Goal: Task Accomplishment & Management: Manage account settings

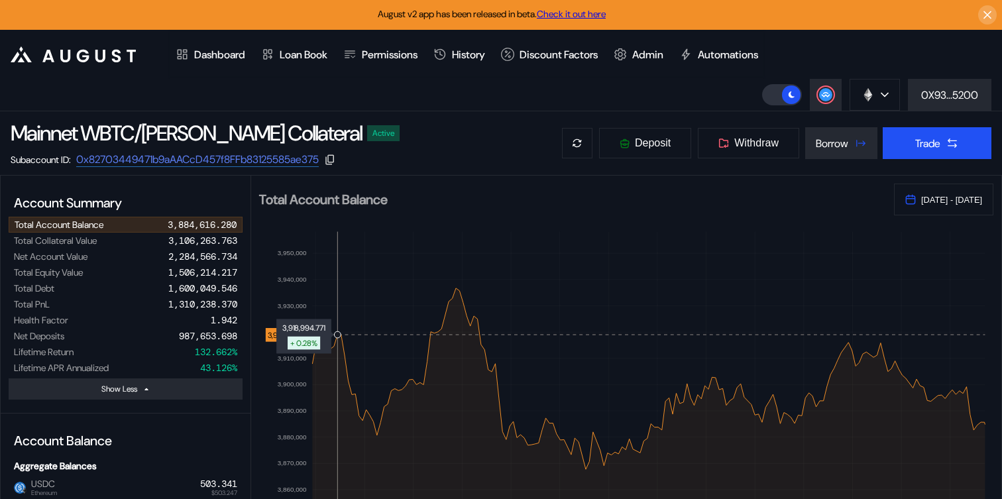
select select "*"
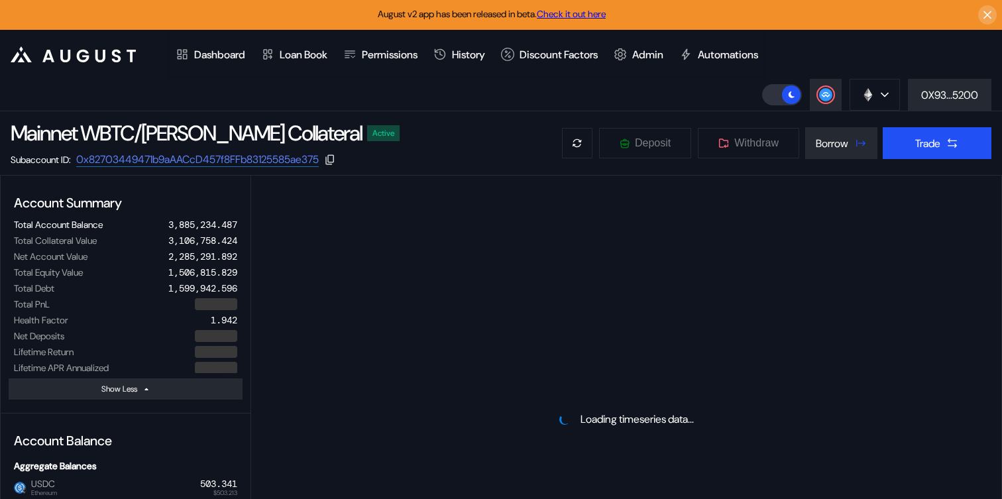
select select "*"
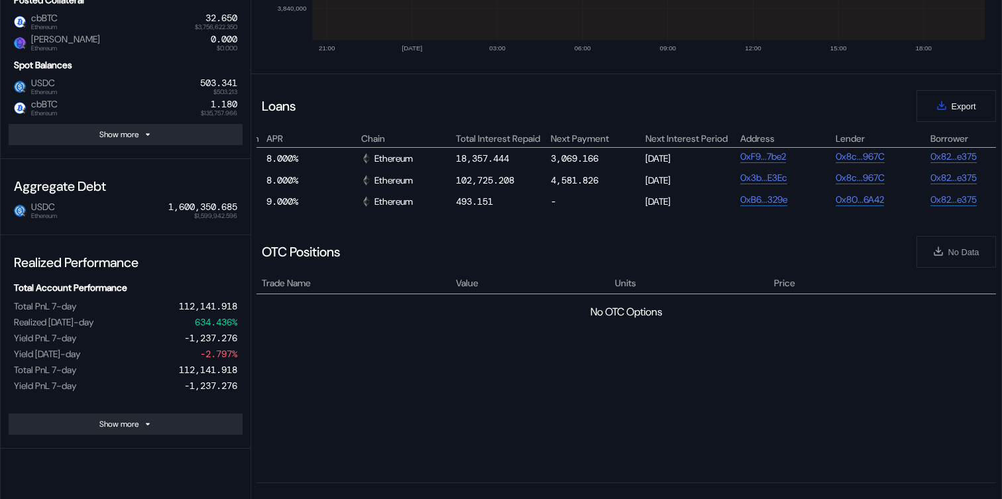
scroll to position [0, 788]
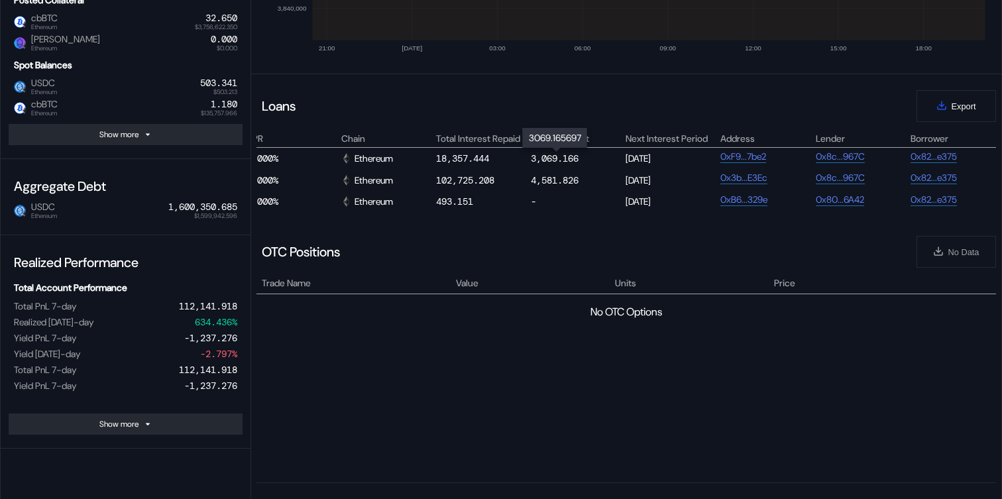
click at [546, 156] on div "3,069.166" at bounding box center [555, 158] width 48 height 12
click at [565, 155] on div "3,069.166" at bounding box center [555, 158] width 48 height 12
click at [555, 183] on div "4,581.826" at bounding box center [555, 180] width 48 height 12
click at [544, 229] on div "OTC Positions No Data" at bounding box center [627, 252] width 740 height 48
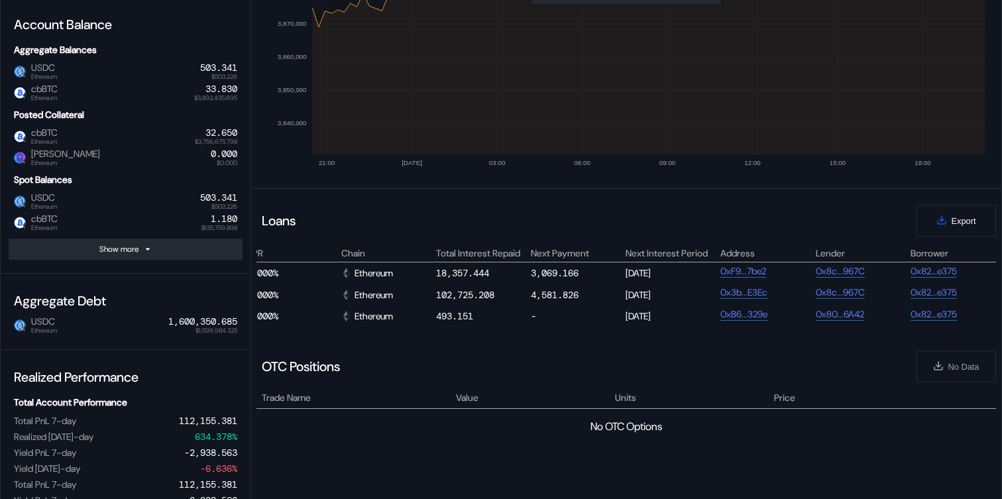
scroll to position [0, 0]
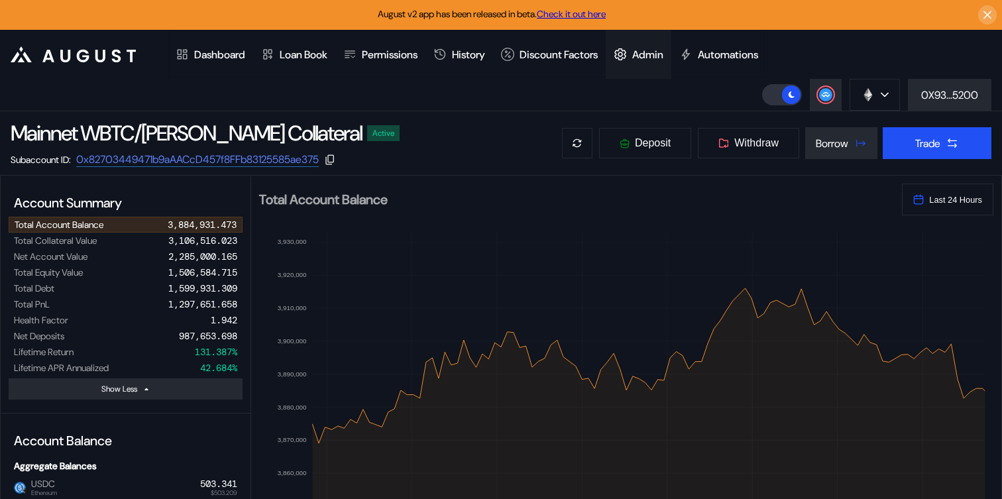
click at [664, 56] on div "Admin" at bounding box center [647, 55] width 31 height 14
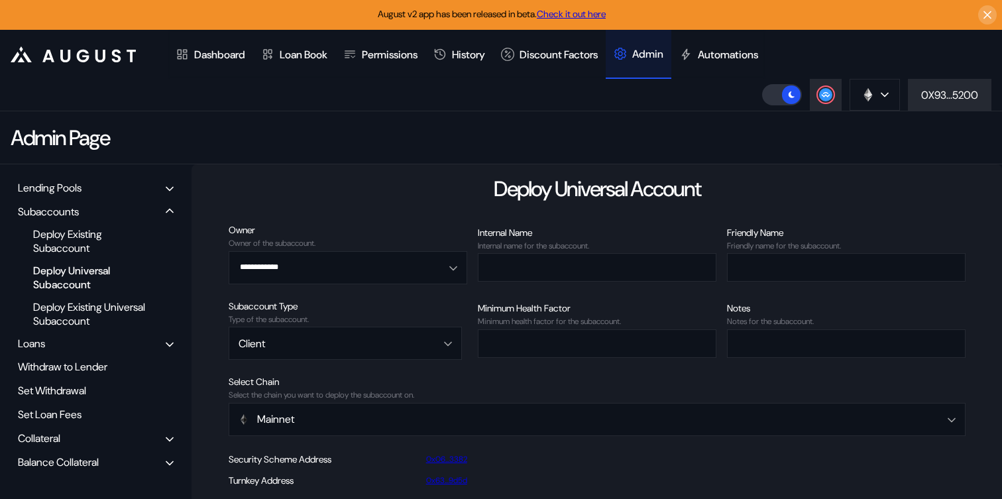
click at [69, 443] on div "Collateral" at bounding box center [95, 438] width 165 height 21
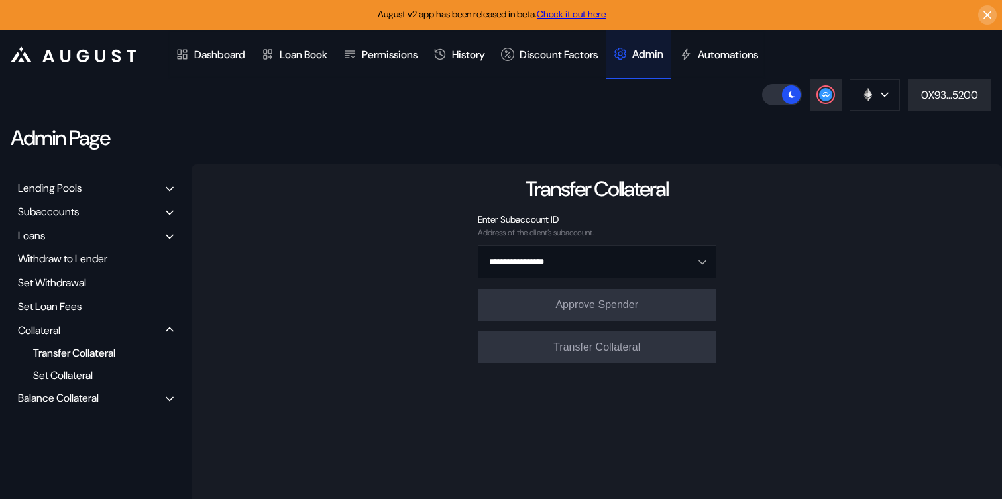
click at [71, 398] on div "Balance Collateral" at bounding box center [58, 398] width 81 height 14
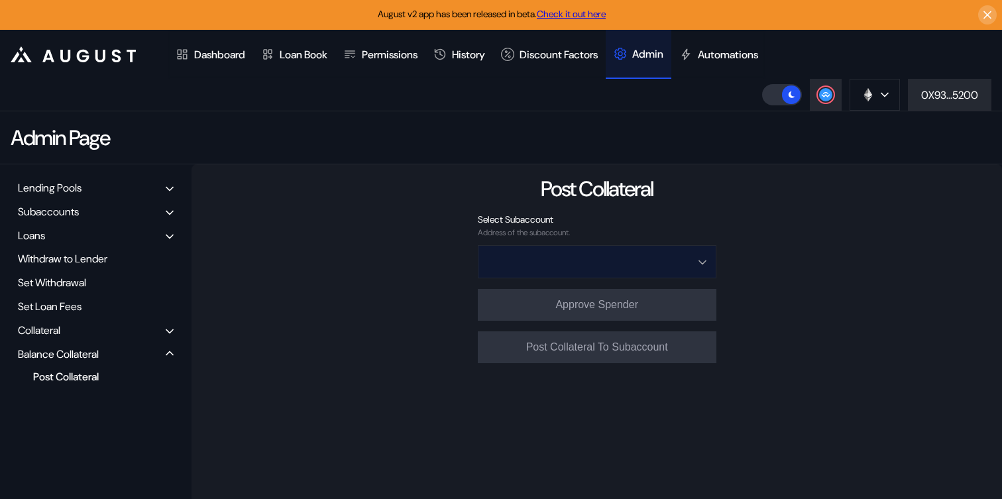
click at [618, 262] on input "Open menu" at bounding box center [590, 262] width 204 height 32
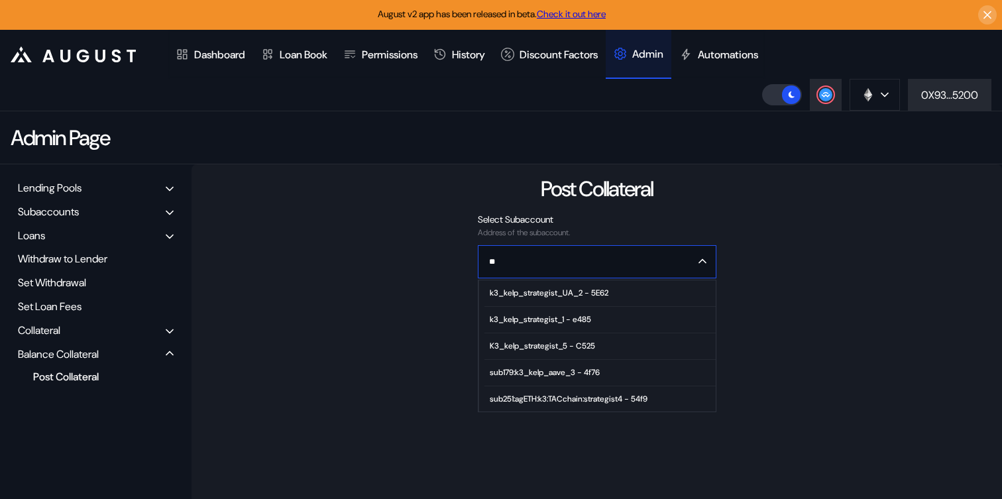
click at [600, 299] on span "k3_kelp_strategist_UA_2 - 5E62" at bounding box center [600, 293] width 231 height 27
type input "**********"
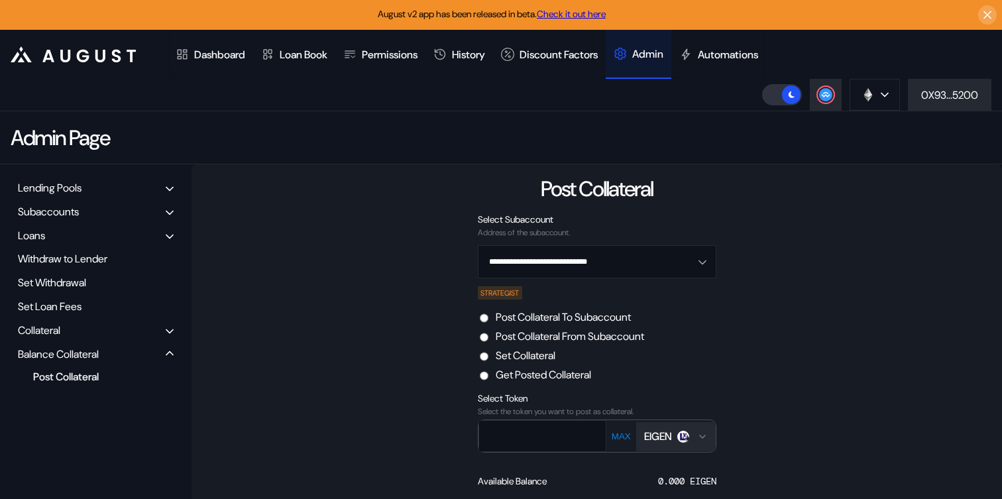
click at [604, 338] on label "Post Collateral From Subaccount" at bounding box center [570, 336] width 148 height 14
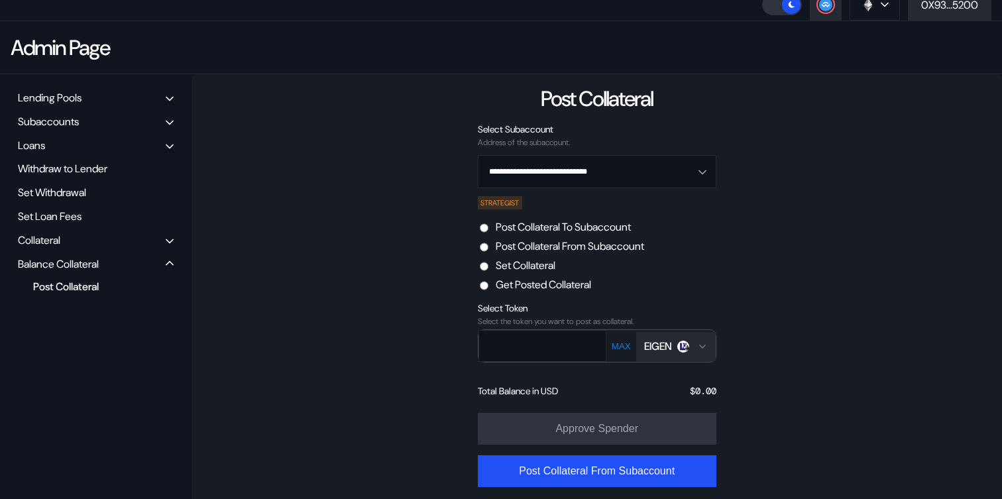
scroll to position [92, 0]
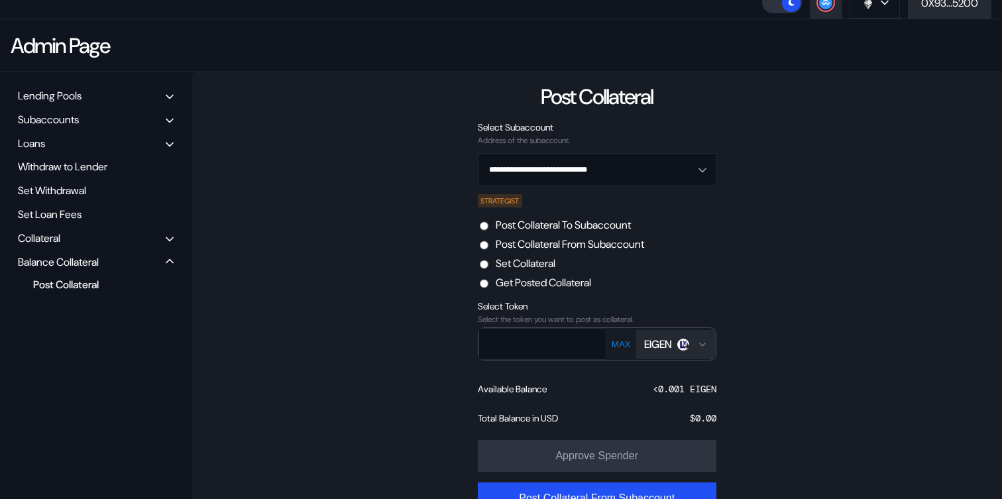
click at [698, 349] on icon "Open menu for selecting token for payment" at bounding box center [702, 344] width 11 height 11
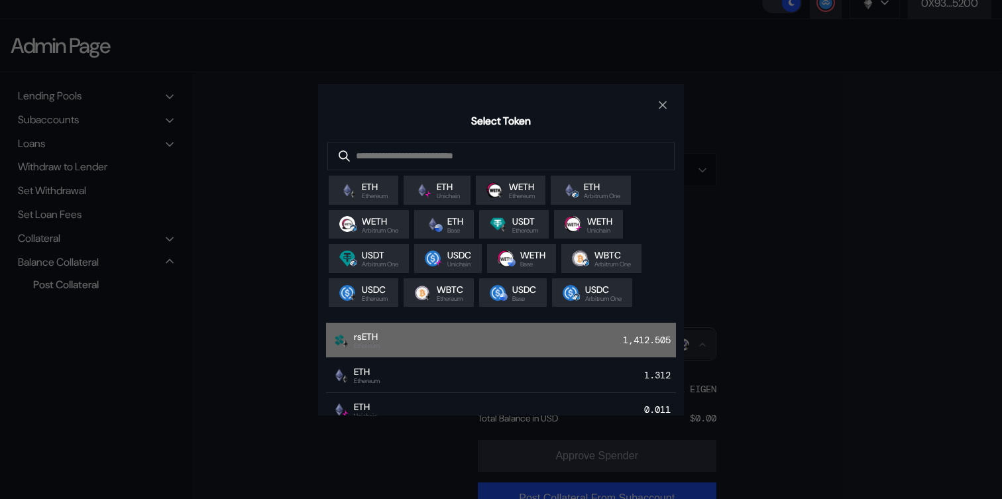
click at [512, 349] on div "rsETH Ethereum 1,412.505" at bounding box center [501, 340] width 350 height 35
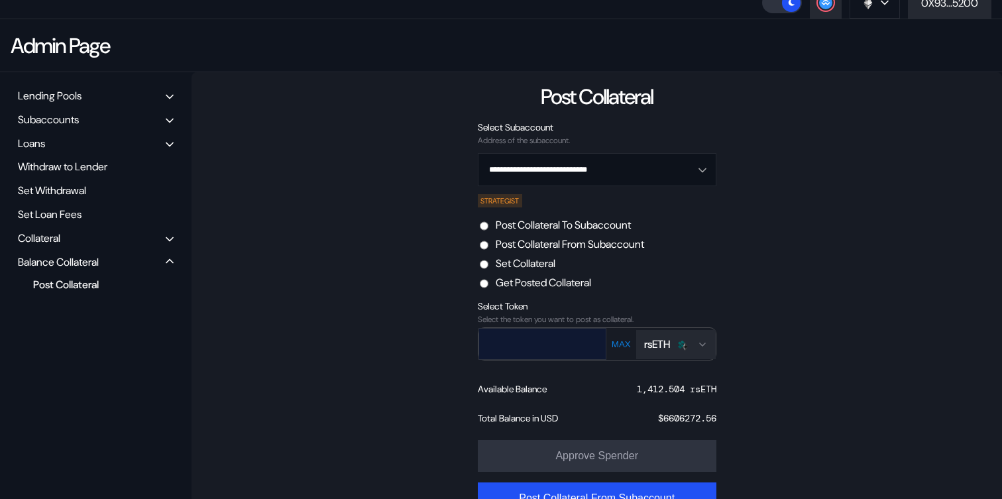
click at [523, 339] on input "text" at bounding box center [532, 343] width 107 height 27
paste input "*********"
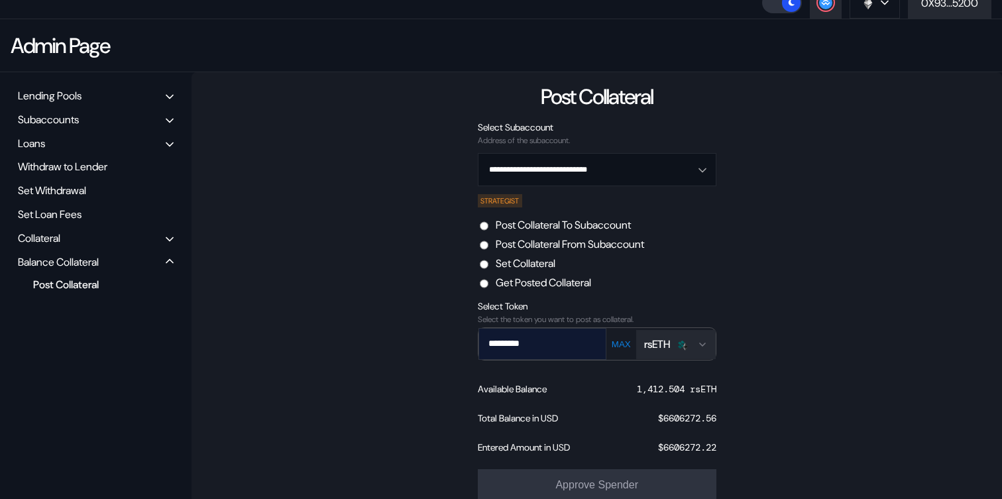
type input "*********"
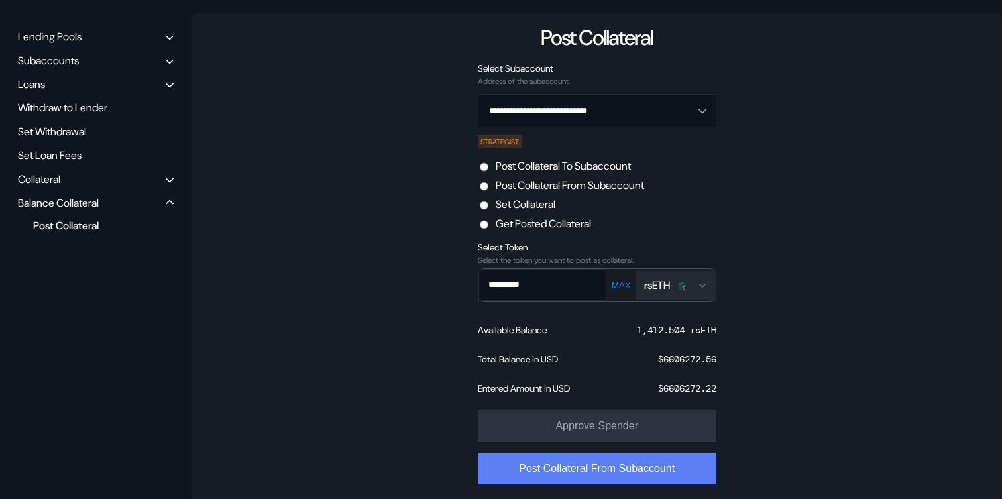
click at [578, 461] on button "Post Collateral From Subaccount" at bounding box center [597, 469] width 239 height 32
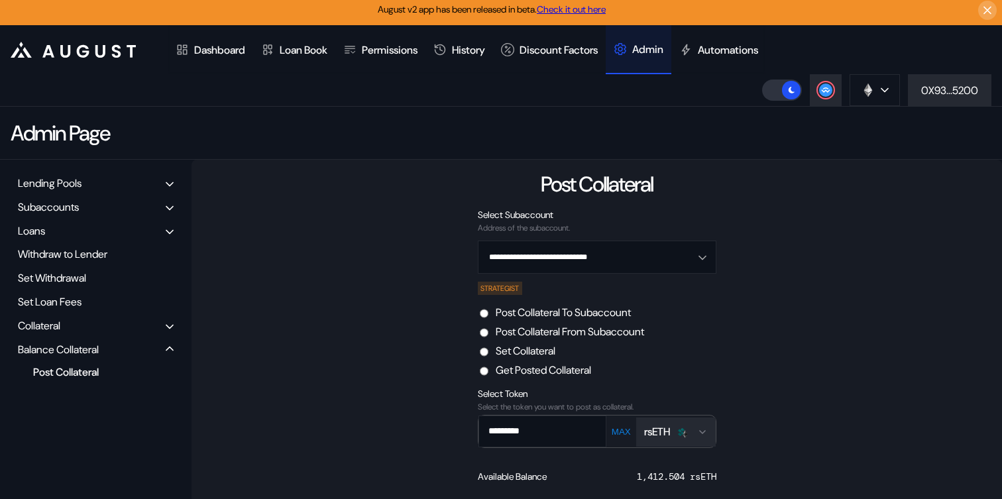
scroll to position [0, 0]
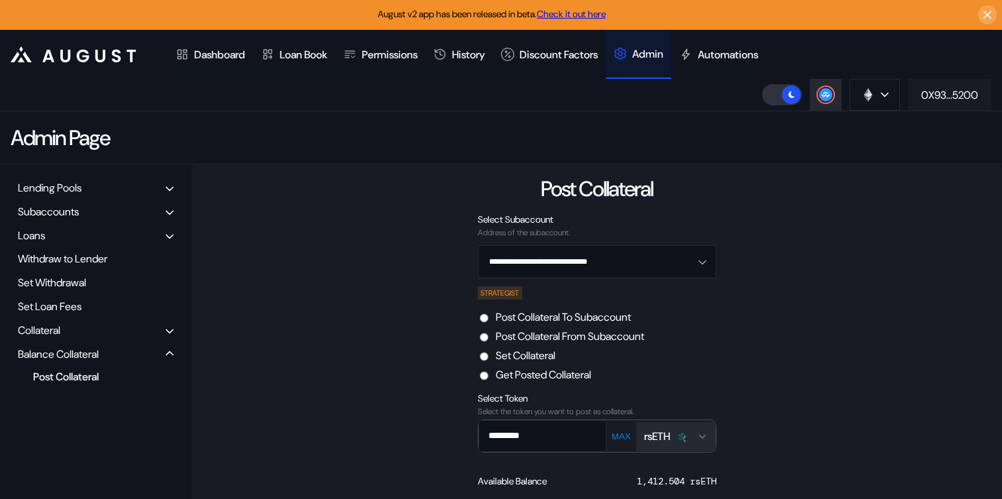
click at [957, 90] on div "0X93...5200" at bounding box center [949, 95] width 57 height 14
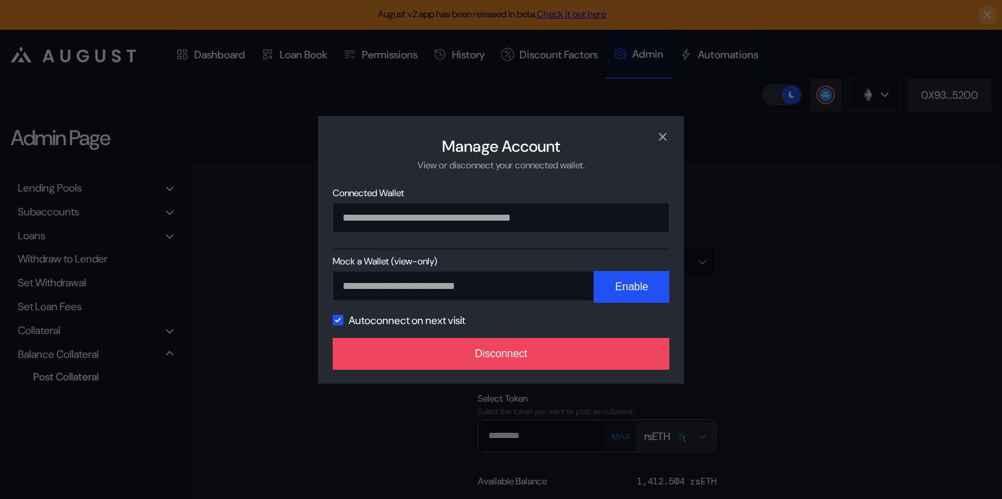
click at [762, 298] on div "**********" at bounding box center [501, 249] width 1002 height 499
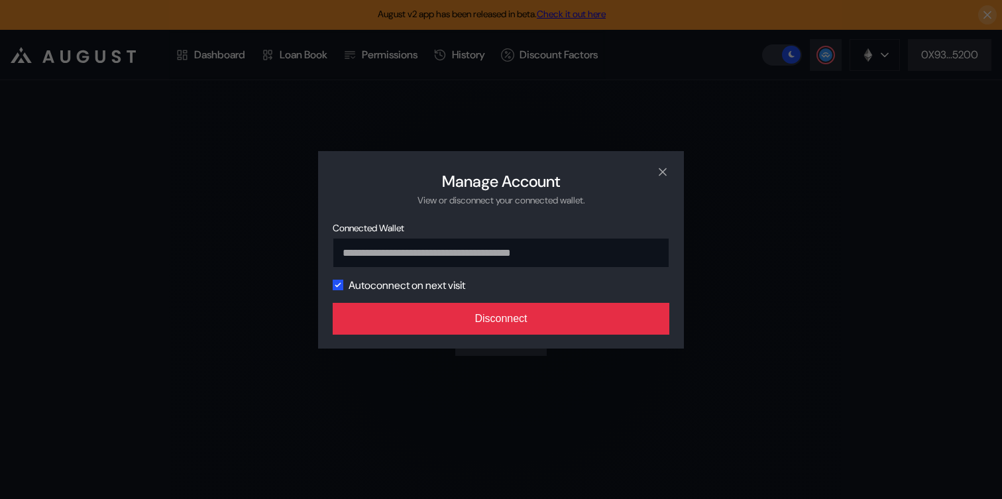
click at [548, 311] on button "Disconnect" at bounding box center [501, 319] width 337 height 32
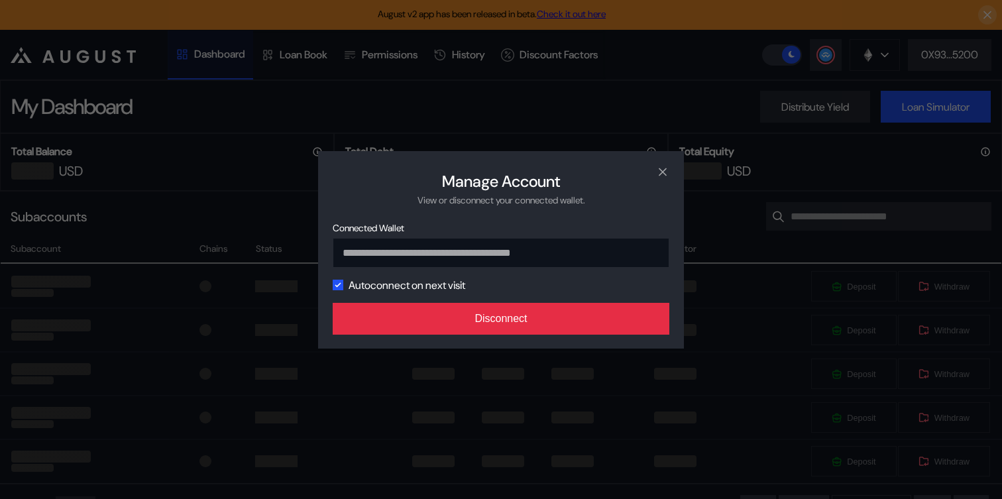
click at [542, 318] on div "**********" at bounding box center [501, 250] width 366 height 198
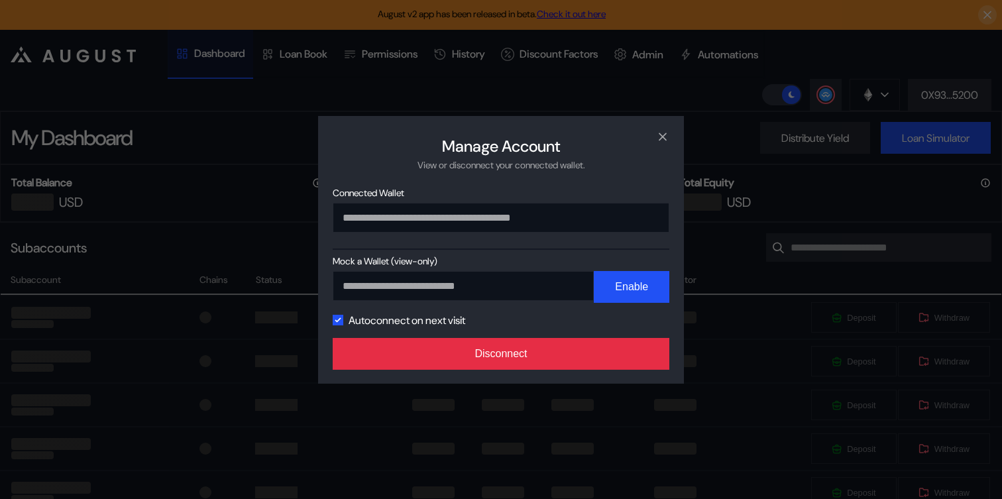
click at [560, 340] on button "Disconnect" at bounding box center [501, 354] width 337 height 32
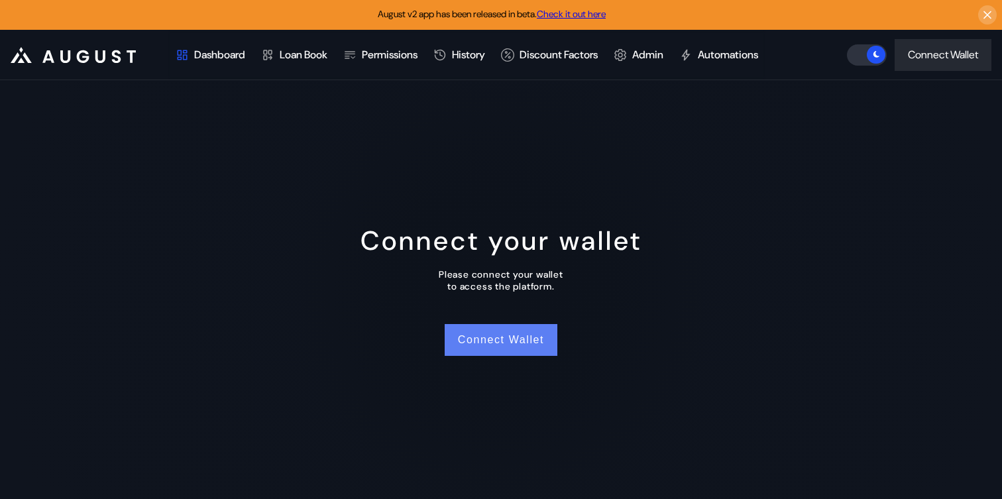
click at [506, 341] on button "Connect Wallet" at bounding box center [501, 340] width 113 height 32
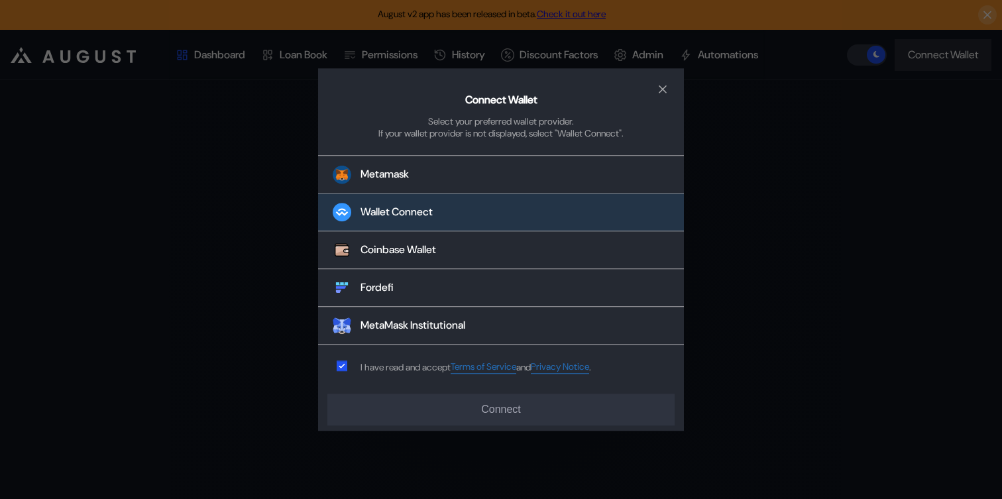
click at [455, 209] on button "Wallet Connect" at bounding box center [501, 213] width 366 height 38
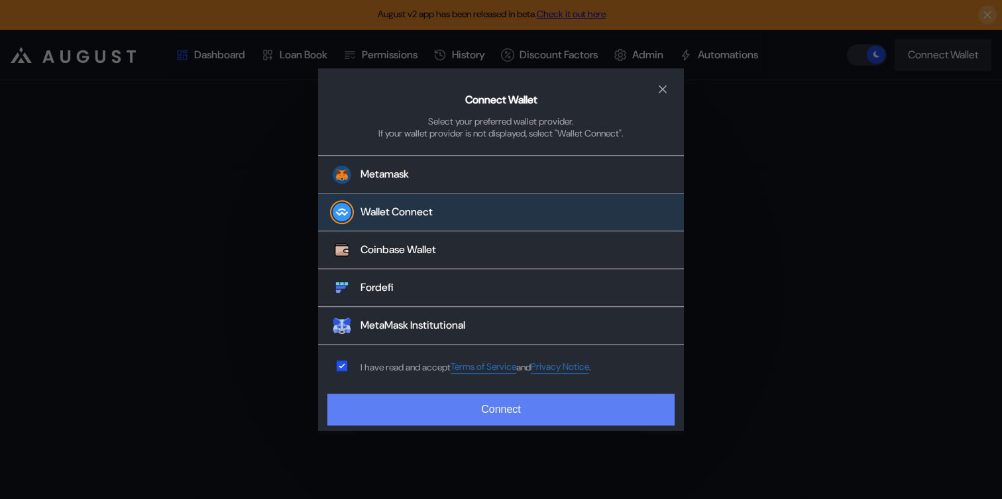
click at [479, 412] on button "Connect" at bounding box center [500, 410] width 347 height 32
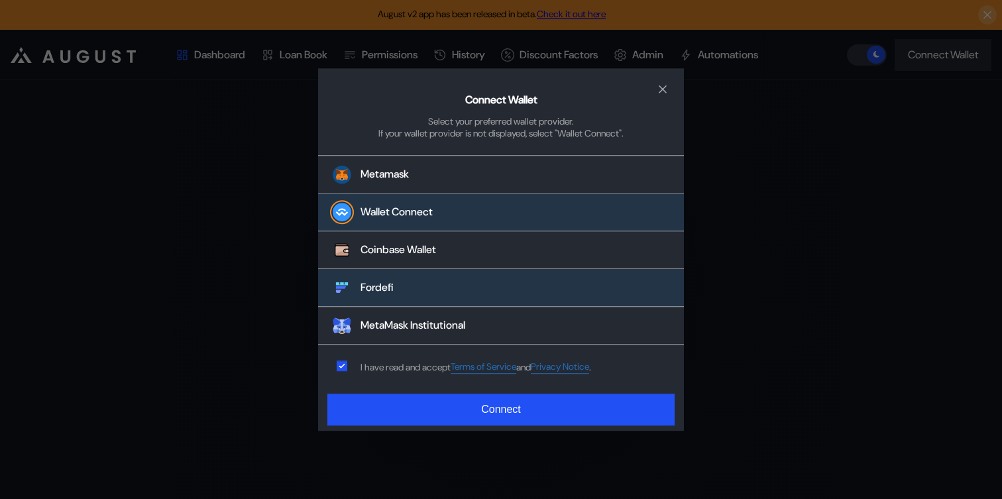
click at [420, 286] on button "Fordefi" at bounding box center [501, 289] width 366 height 38
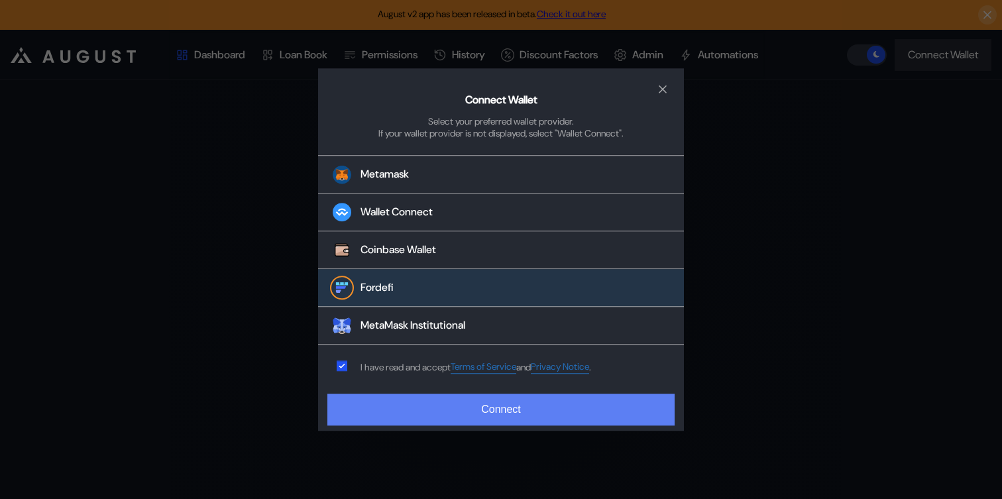
click at [488, 422] on button "Connect" at bounding box center [500, 410] width 347 height 32
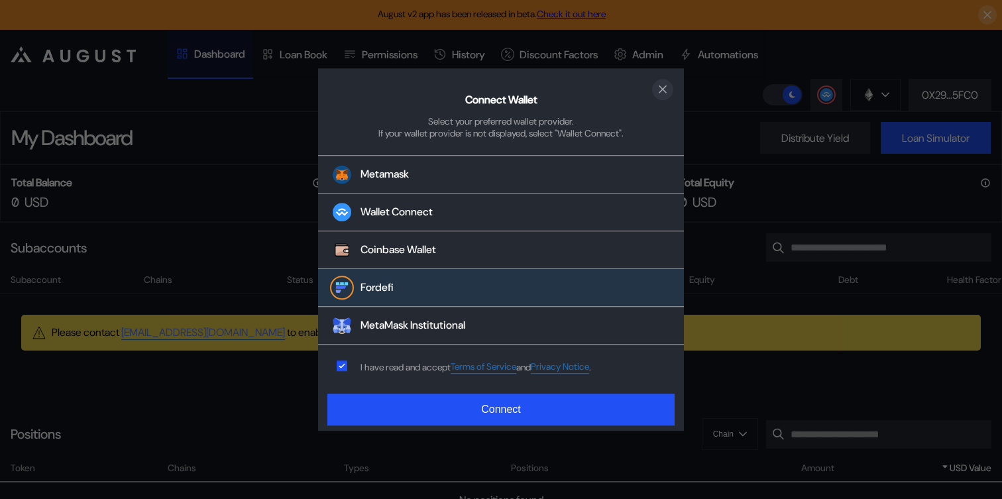
click at [666, 88] on icon "close modal" at bounding box center [662, 89] width 13 height 14
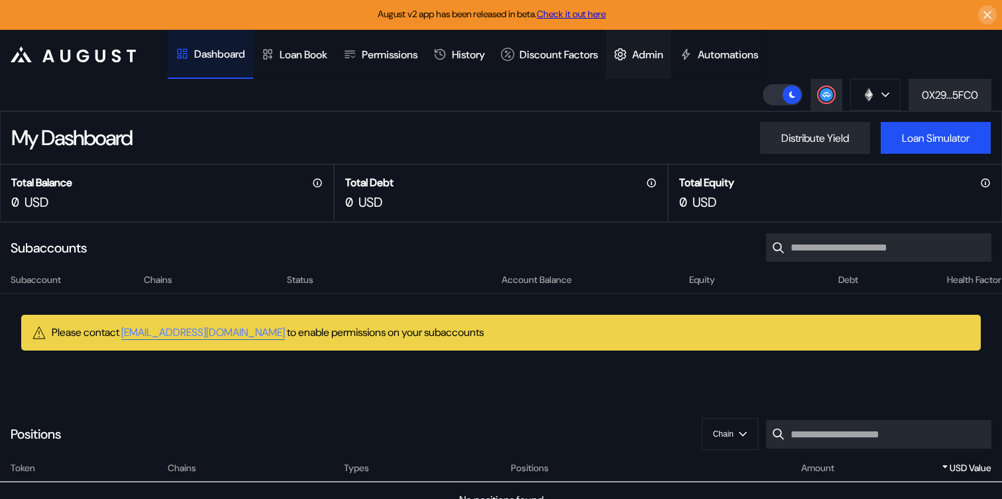
click at [664, 52] on div "Admin" at bounding box center [647, 55] width 31 height 14
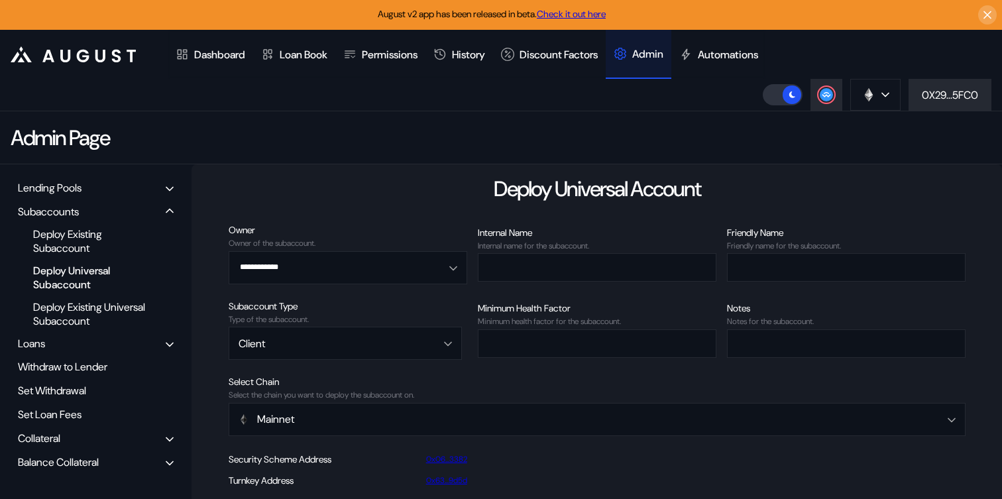
click at [63, 465] on div "Balance Collateral" at bounding box center [58, 462] width 81 height 14
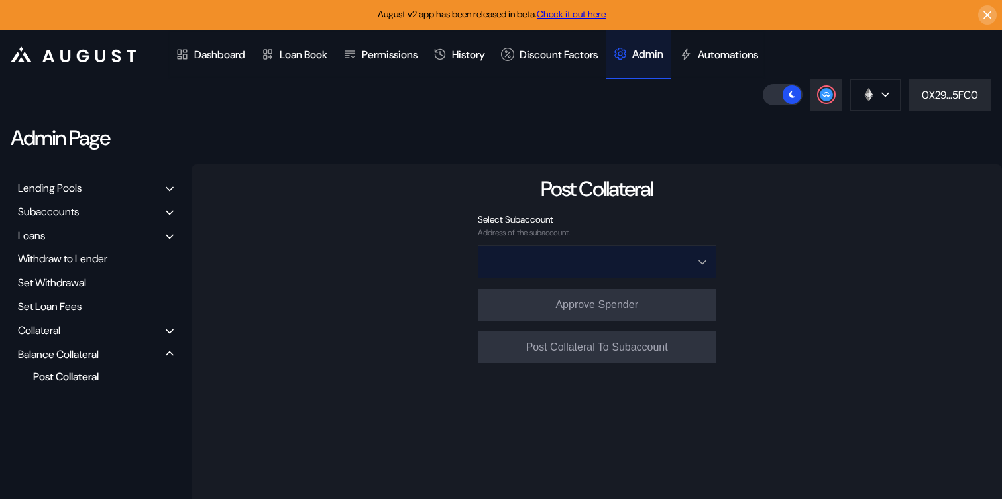
click at [571, 263] on input "Open menu" at bounding box center [590, 262] width 204 height 32
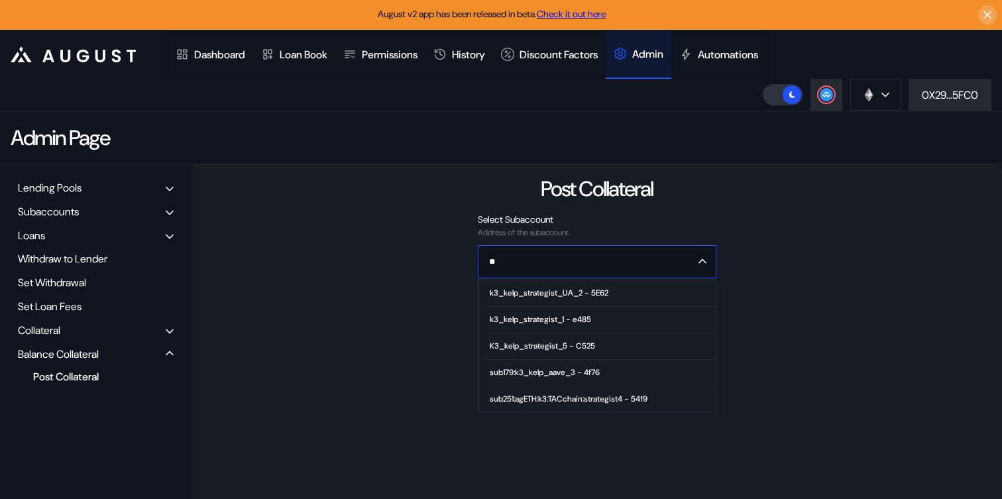
click at [578, 294] on div "k3_kelp_strategist_UA_2 - 5E62" at bounding box center [549, 292] width 119 height 9
type input "**********"
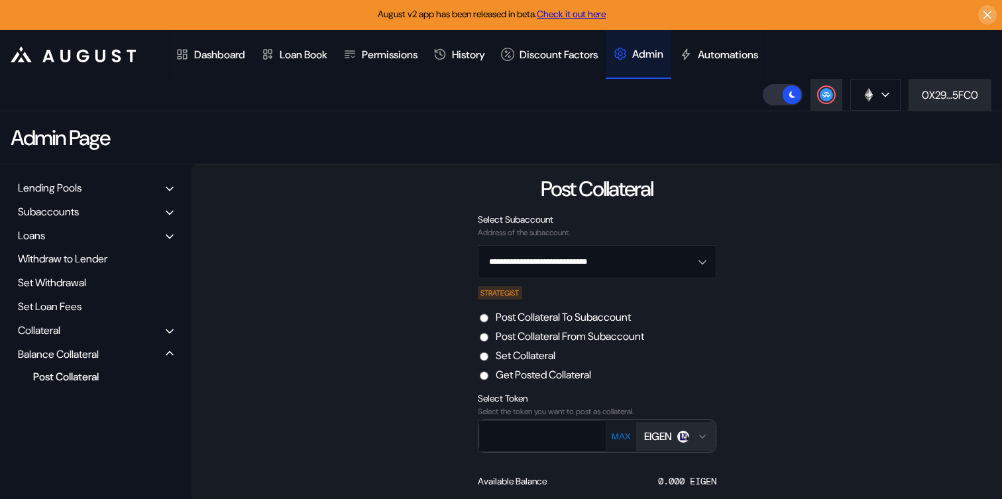
click at [575, 331] on label "Post Collateral From Subaccount" at bounding box center [570, 336] width 148 height 14
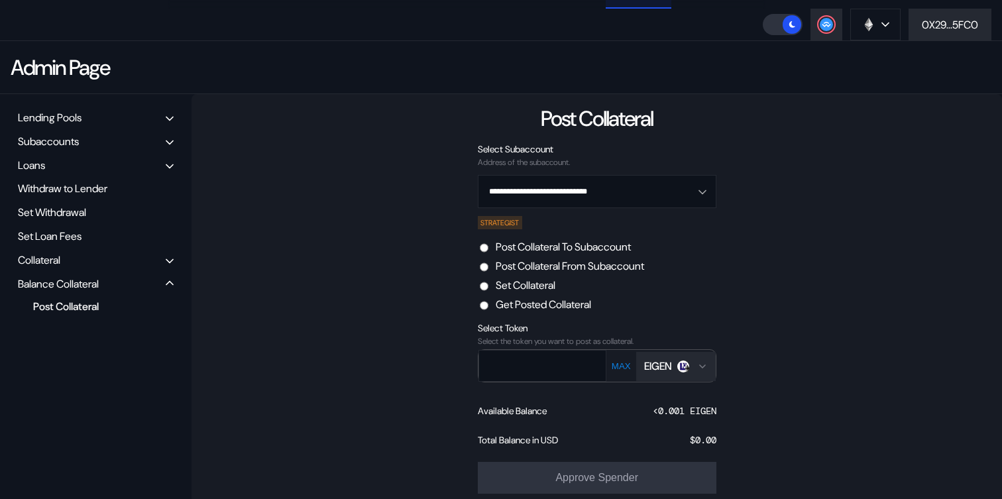
click at [685, 367] on img "Open menu for selecting token for payment" at bounding box center [687, 369] width 8 height 8
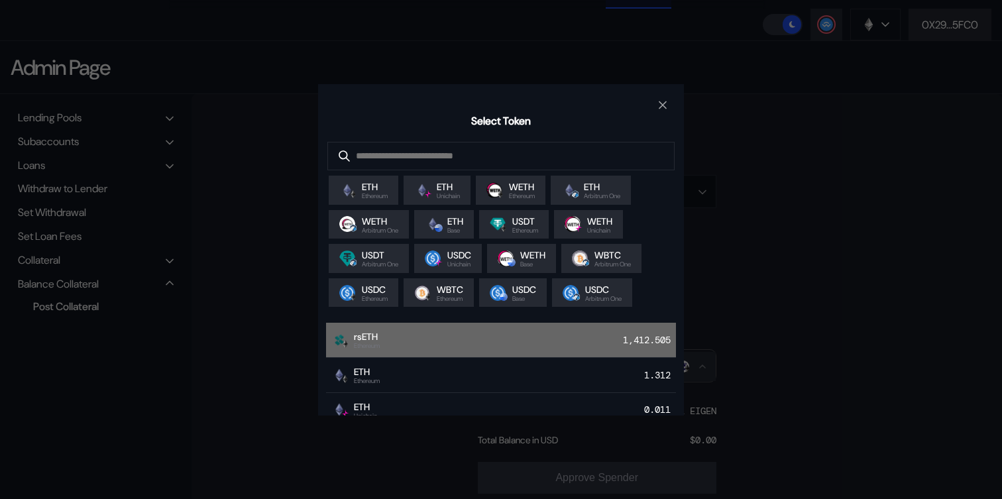
click at [399, 345] on div "rsETH Ethereum 1,412.505" at bounding box center [501, 340] width 350 height 35
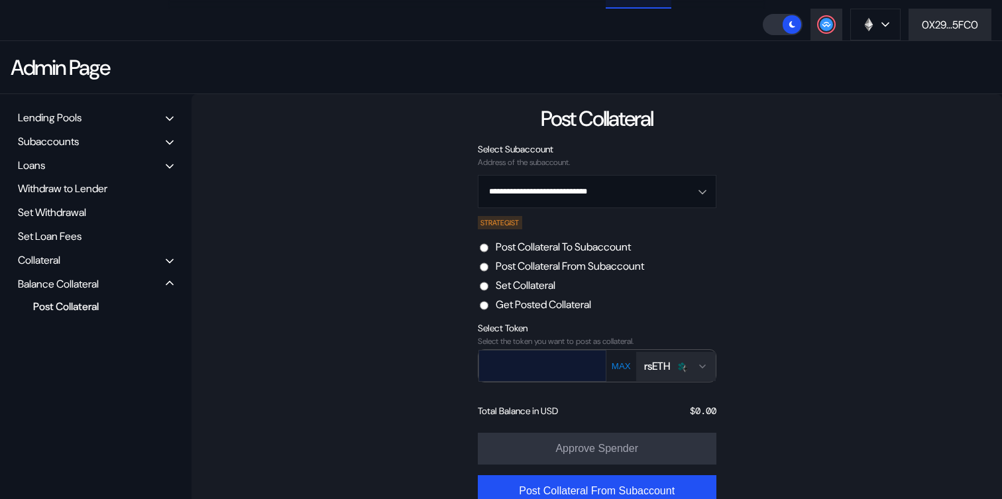
click at [566, 373] on input "text" at bounding box center [532, 365] width 107 height 27
paste input "*********"
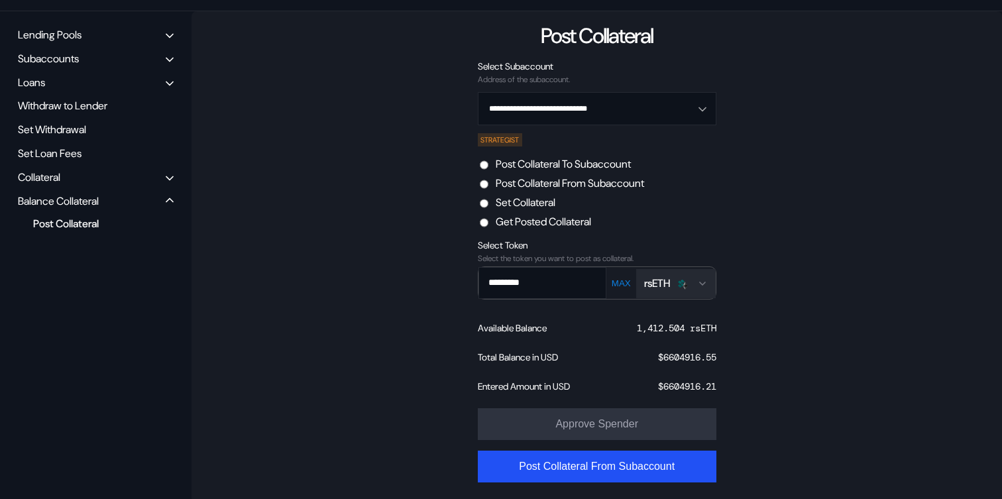
scroll to position [158, 0]
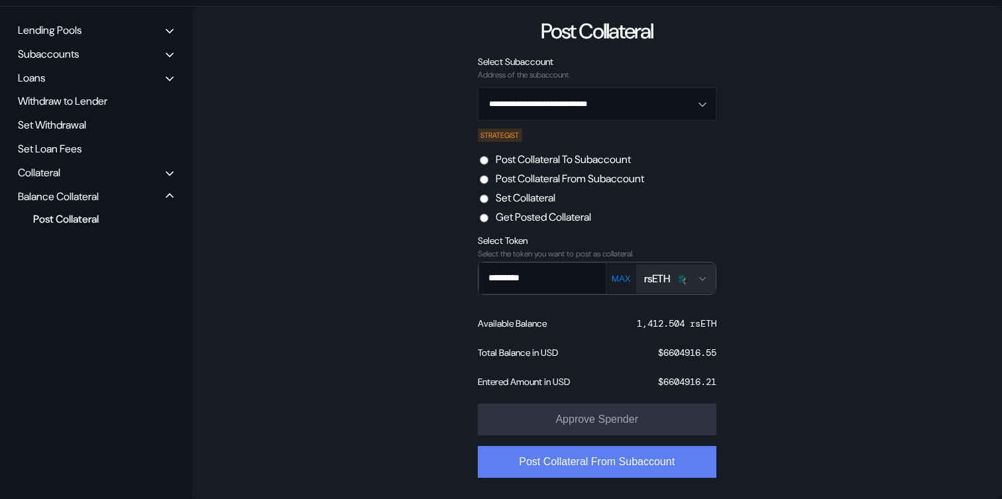
type input "*********"
click at [644, 465] on button "Post Collateral From Subaccount" at bounding box center [597, 462] width 239 height 32
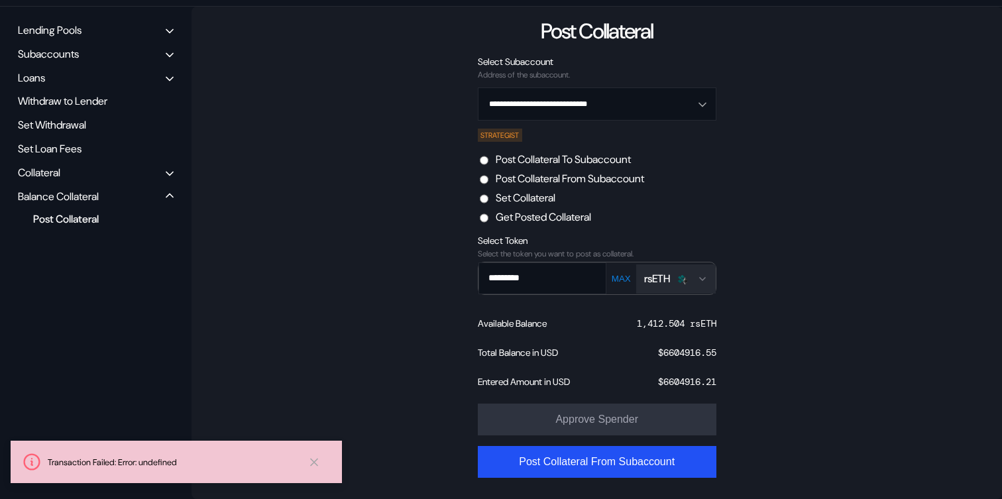
click at [717, 219] on div "Get Posted Collateral" at bounding box center [597, 217] width 241 height 14
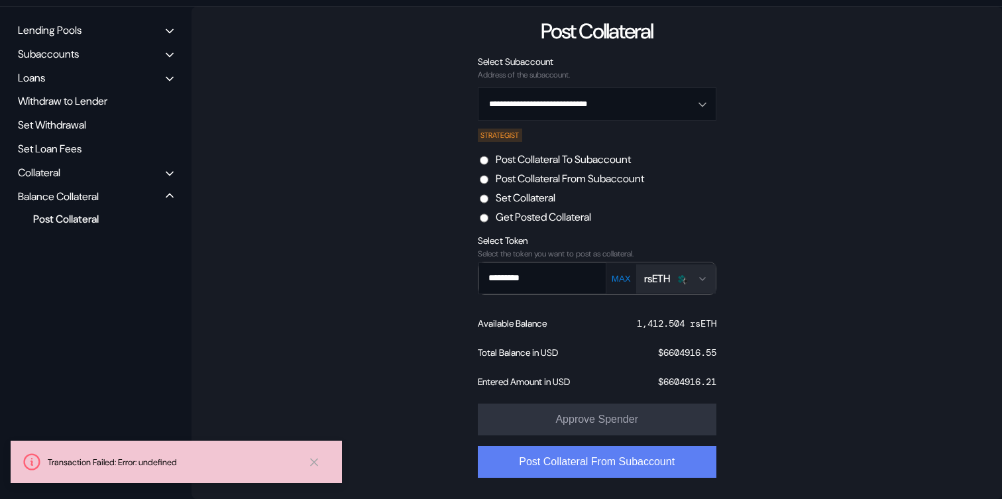
click at [619, 451] on button "Post Collateral From Subaccount" at bounding box center [597, 462] width 239 height 32
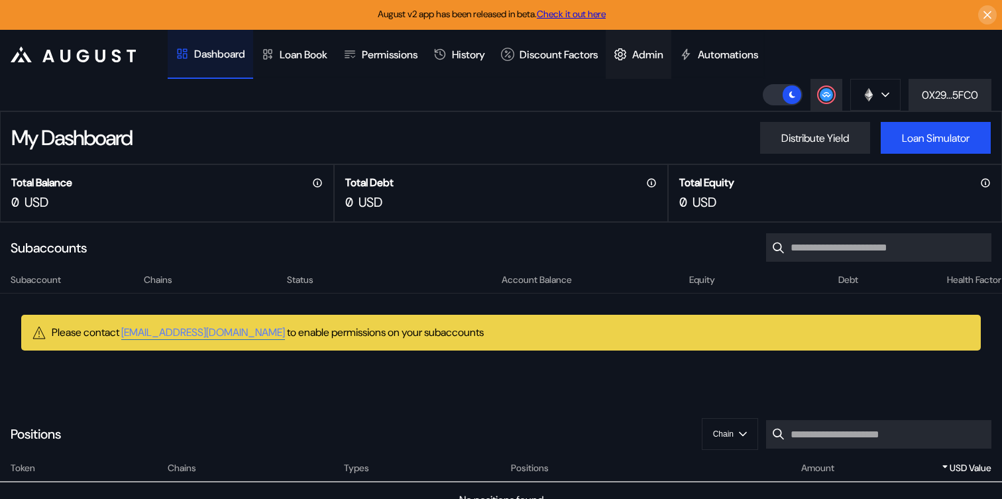
click at [664, 53] on div "Admin" at bounding box center [647, 55] width 31 height 14
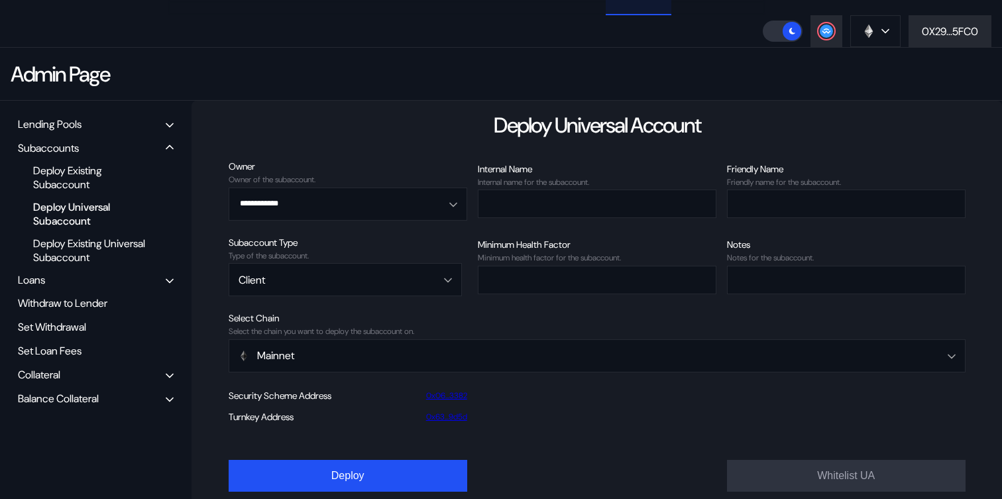
scroll to position [84, 0]
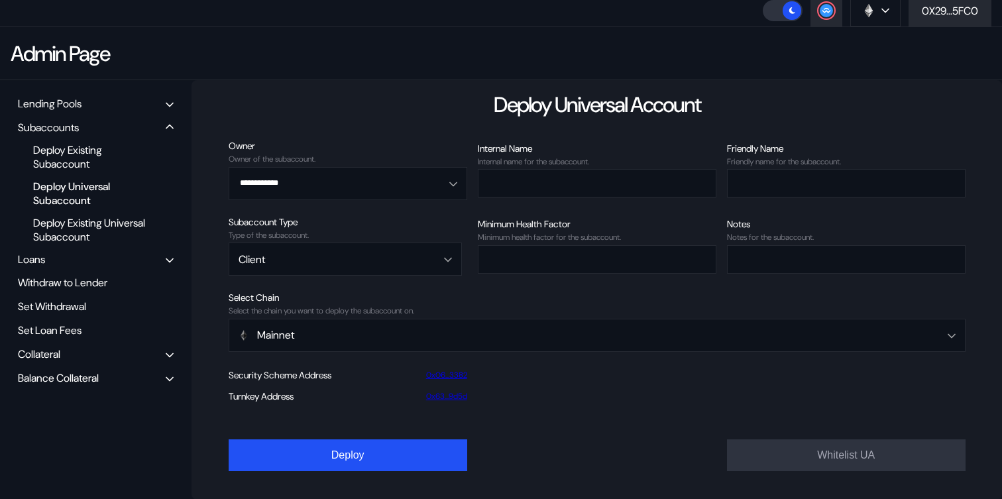
click at [78, 368] on div "Balance Collateral" at bounding box center [95, 378] width 165 height 21
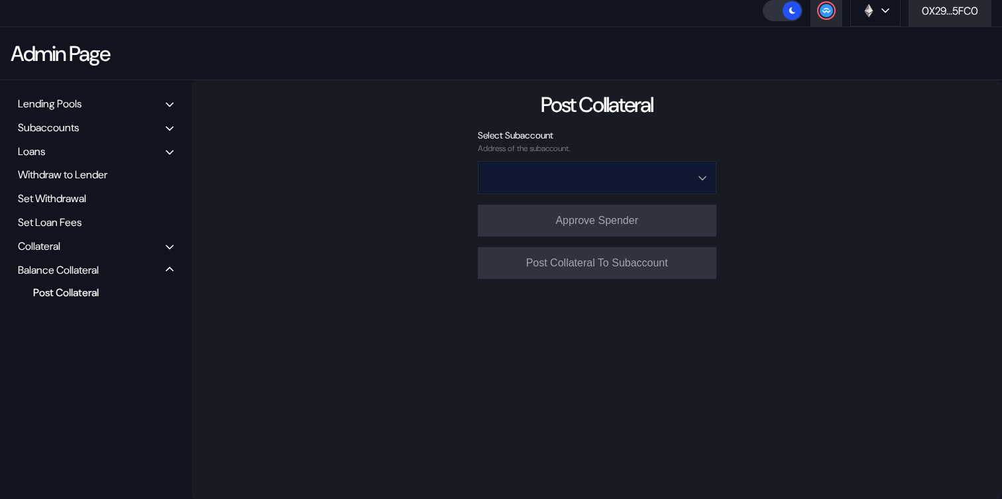
click at [566, 174] on input "Open menu" at bounding box center [590, 178] width 204 height 32
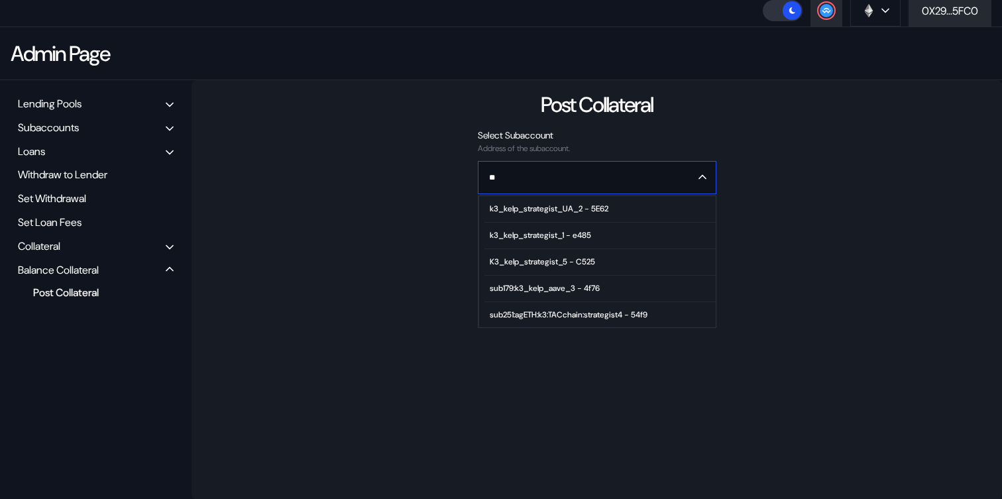
click at [563, 209] on div "k3_kelp_strategist_UA_2 - 5E62" at bounding box center [549, 208] width 119 height 9
type input "**********"
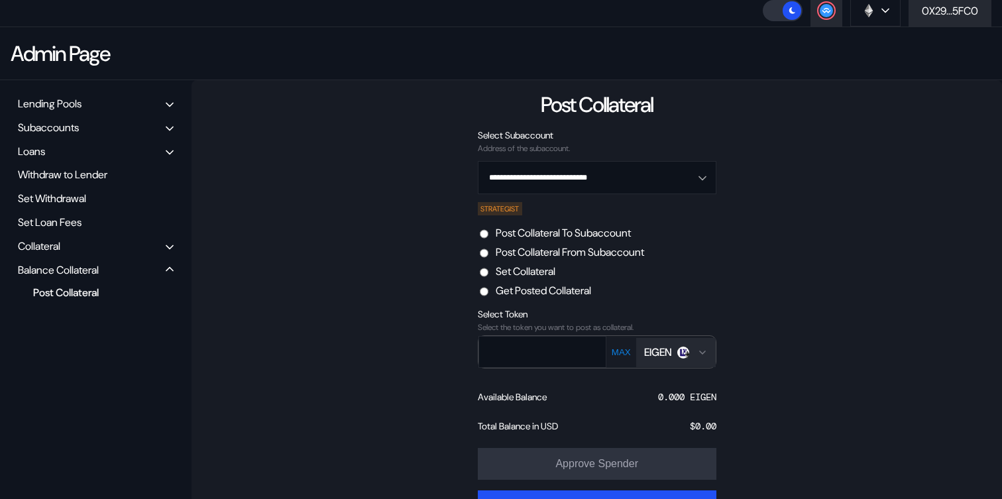
click at [577, 253] on label "Post Collateral From Subaccount" at bounding box center [570, 252] width 148 height 14
click at [686, 357] on img "Open menu for selecting token for payment" at bounding box center [683, 353] width 12 height 12
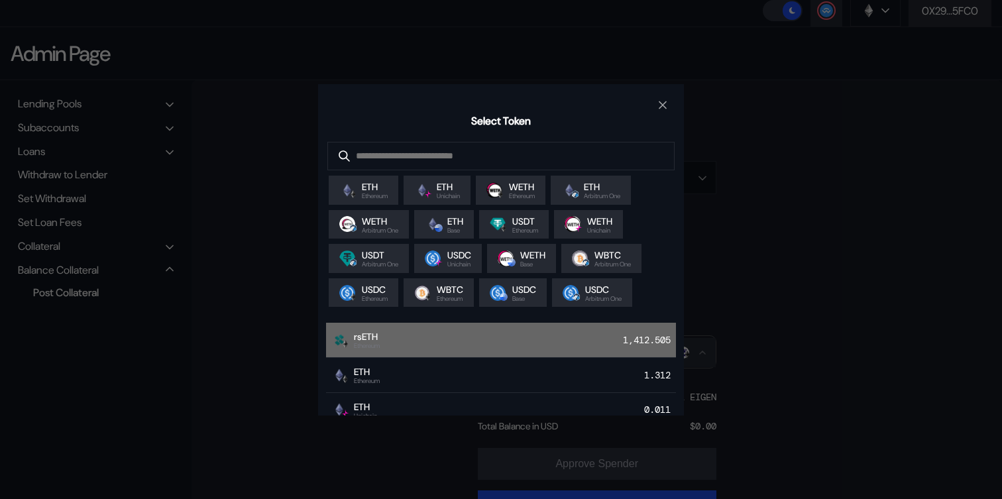
click at [432, 339] on div "rsETH Ethereum 1,412.505" at bounding box center [501, 340] width 350 height 35
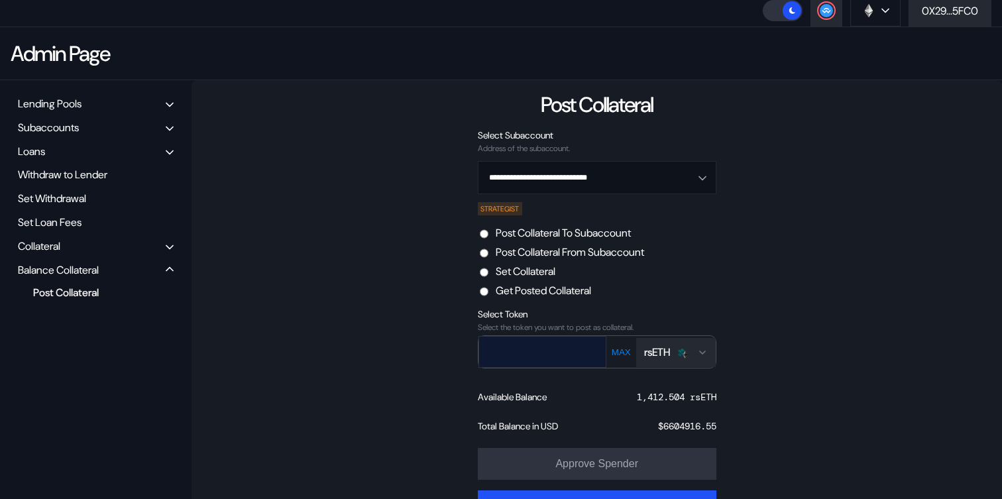
click at [532, 358] on input "text" at bounding box center [532, 351] width 107 height 27
paste input "*********"
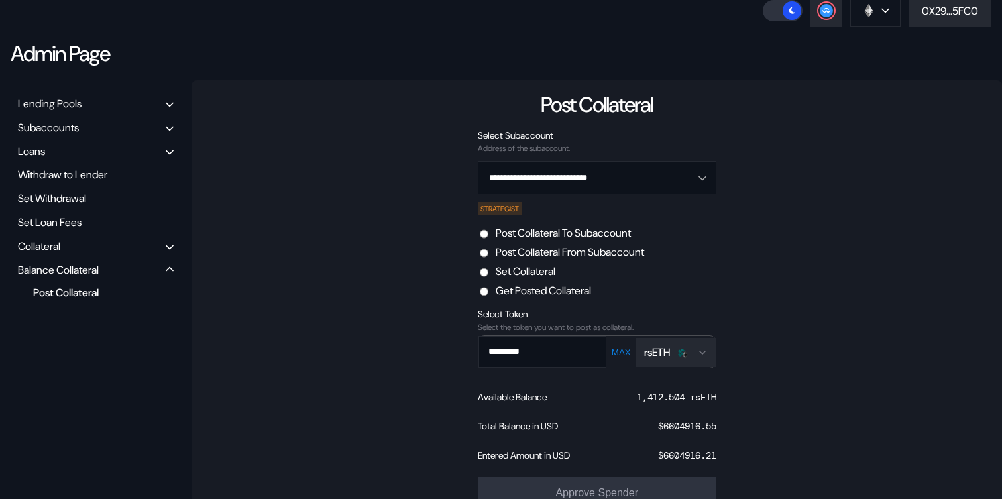
scroll to position [158, 0]
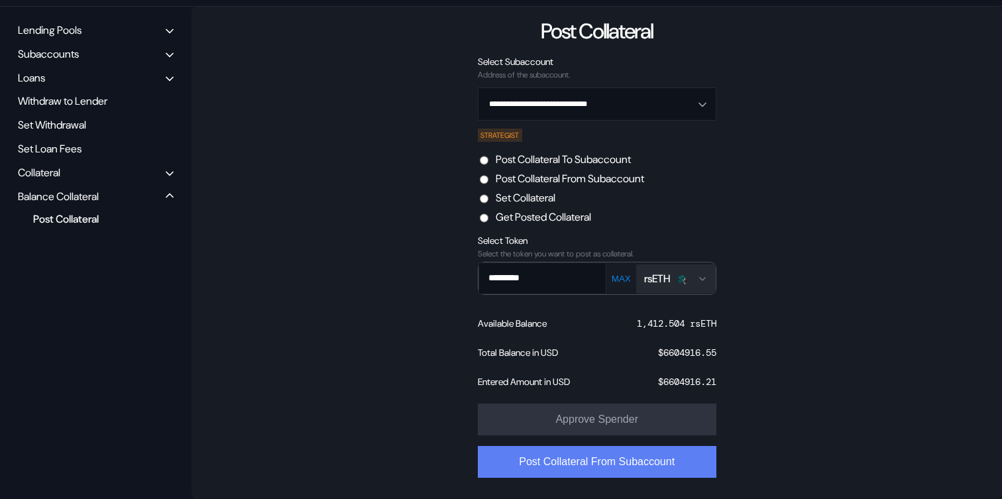
type input "*********"
click at [607, 463] on button "Post Collateral From Subaccount" at bounding box center [597, 462] width 239 height 32
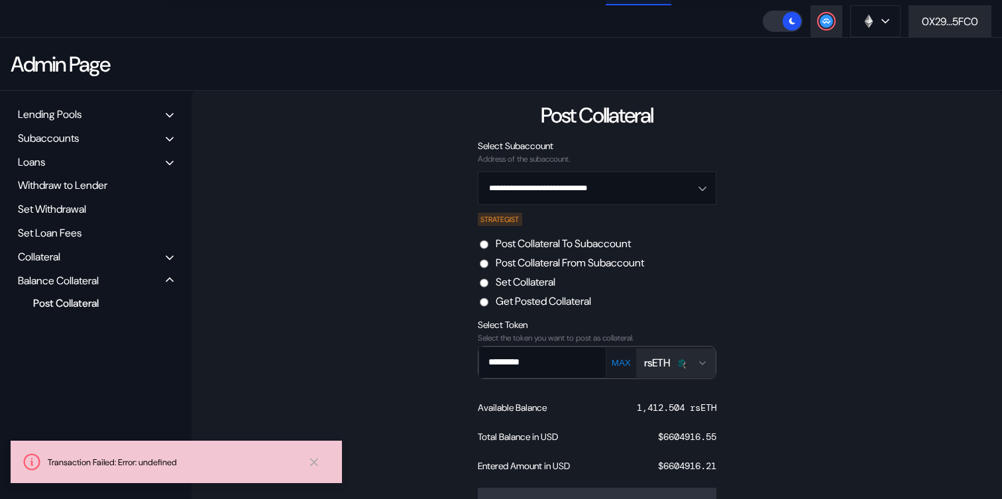
scroll to position [14, 0]
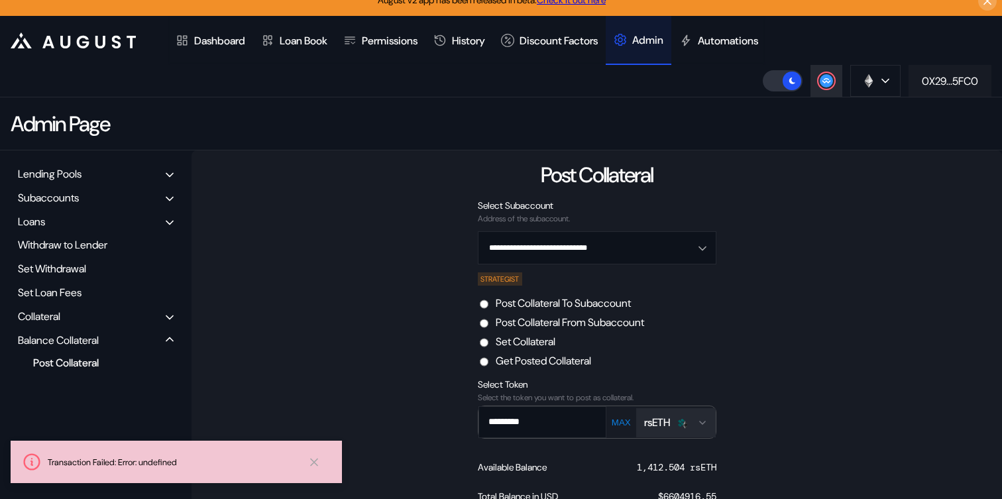
click at [961, 70] on button "0X29...5FC0" at bounding box center [950, 81] width 83 height 32
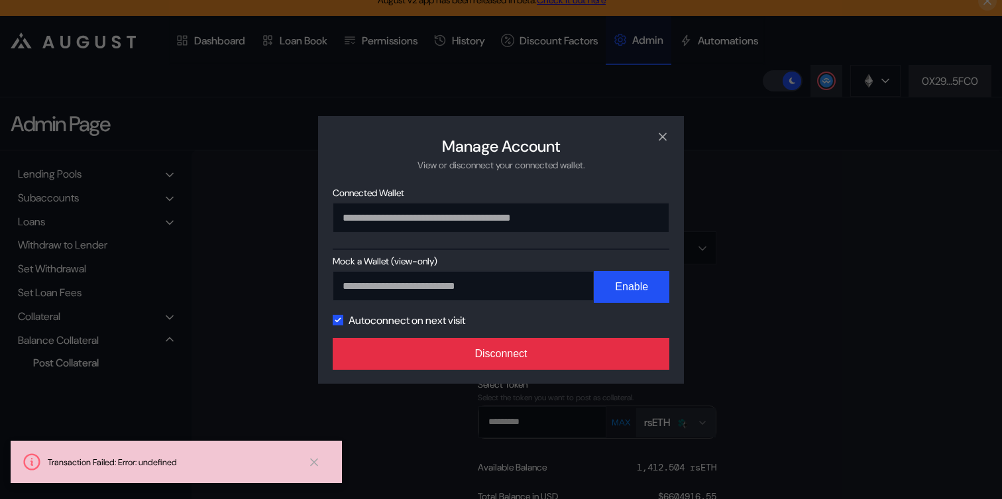
click at [595, 359] on button "Disconnect" at bounding box center [501, 354] width 337 height 32
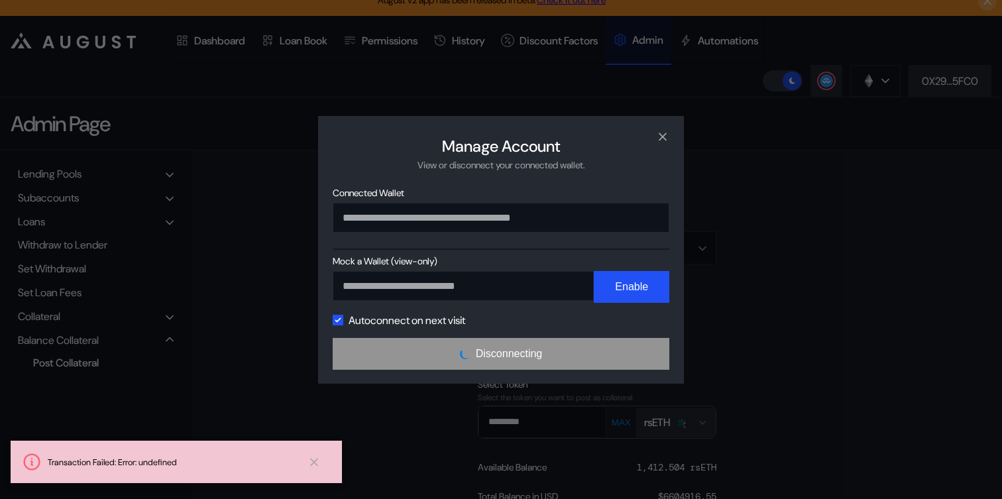
scroll to position [0, 0]
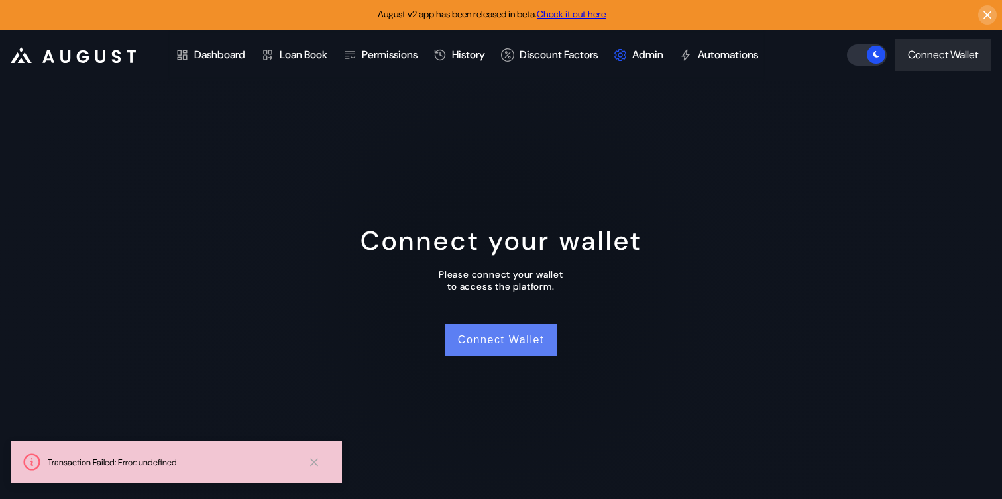
click at [512, 333] on button "Connect Wallet" at bounding box center [501, 340] width 113 height 32
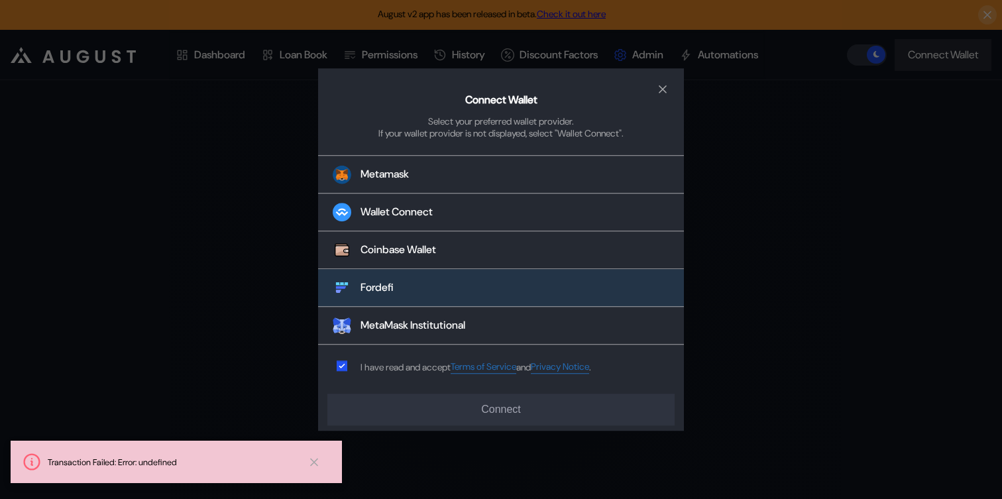
click at [500, 287] on button "Fordefi" at bounding box center [501, 289] width 366 height 38
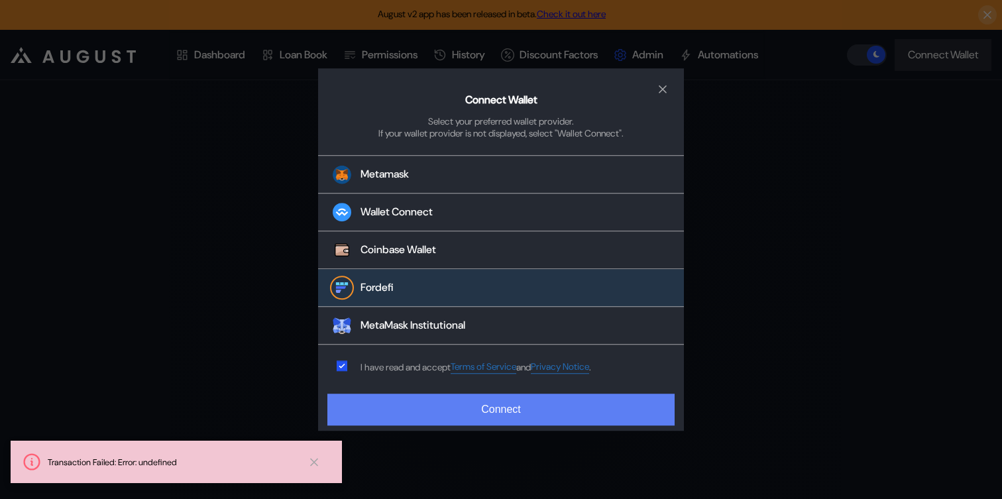
click at [484, 410] on button "Connect" at bounding box center [500, 410] width 347 height 32
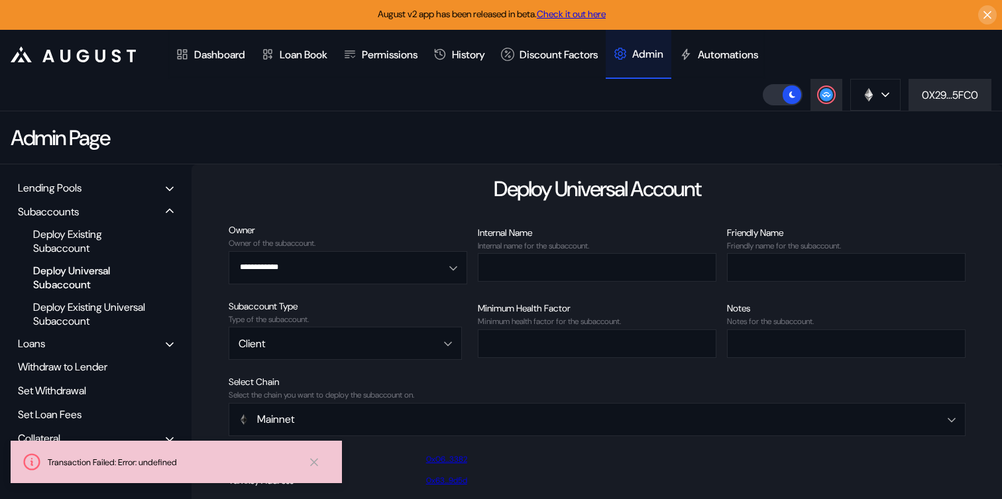
scroll to position [84, 0]
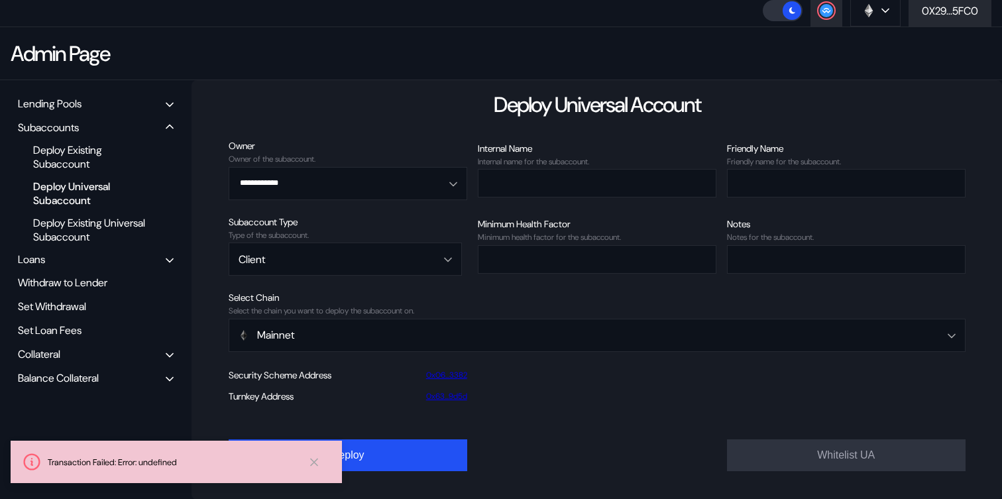
click at [99, 377] on div "Balance Collateral" at bounding box center [58, 378] width 81 height 14
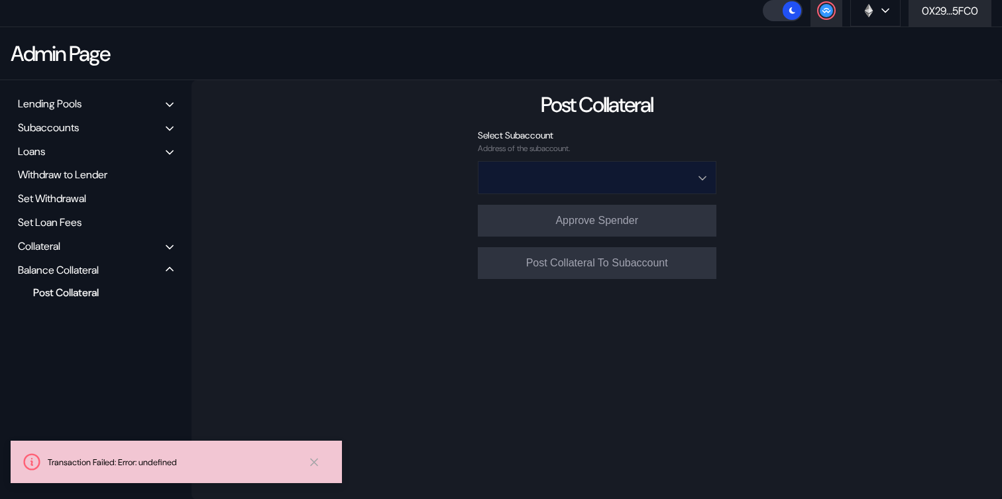
click at [567, 171] on input "Open menu" at bounding box center [590, 178] width 204 height 32
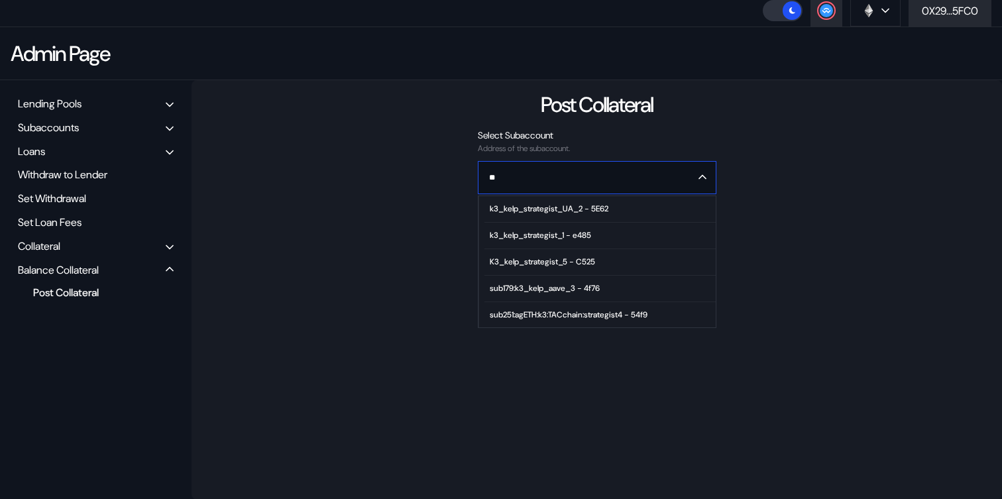
click at [570, 207] on div "k3_kelp_strategist_UA_2 - 5E62" at bounding box center [549, 208] width 119 height 9
type input "**********"
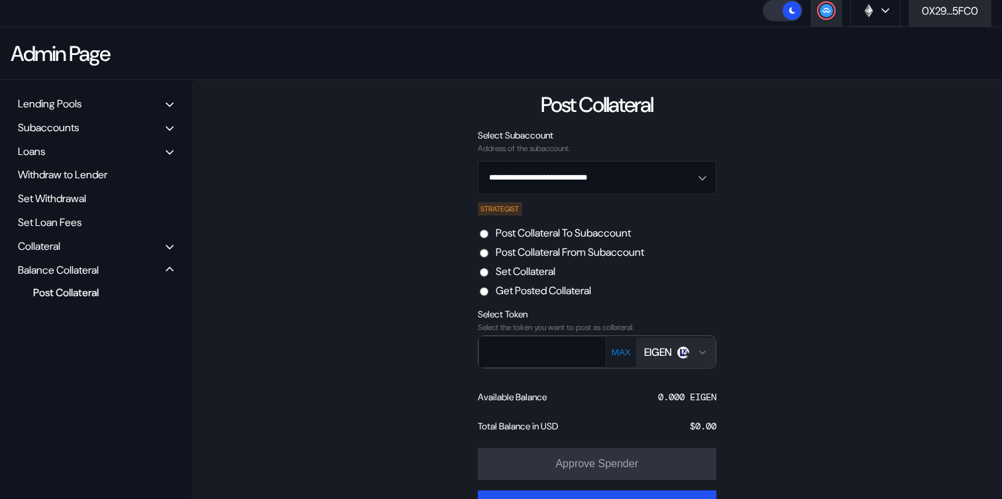
click at [559, 248] on label "Post Collateral From Subaccount" at bounding box center [570, 252] width 148 height 14
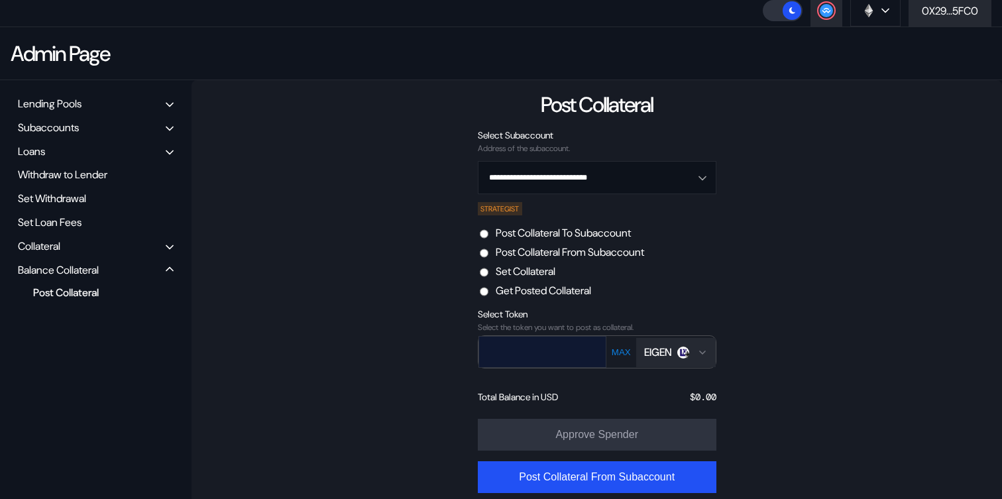
click at [555, 352] on input "text" at bounding box center [532, 351] width 107 height 27
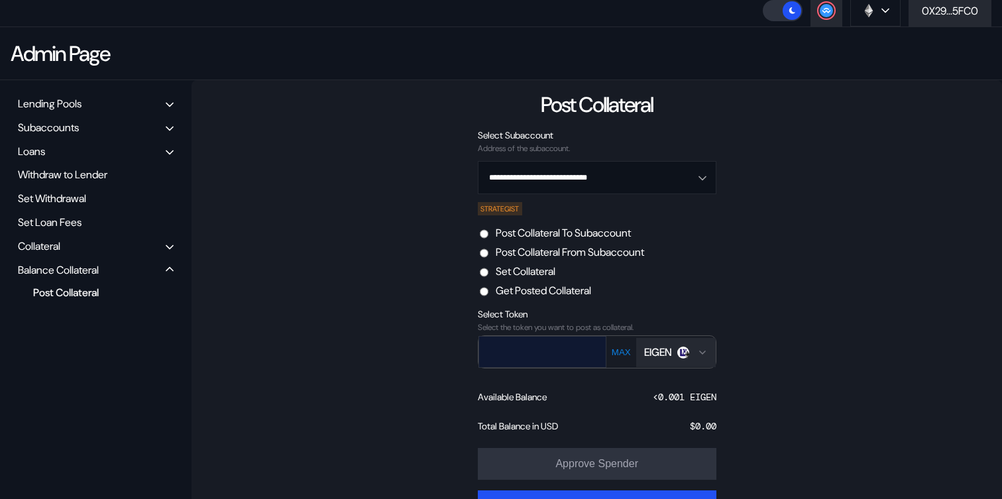
paste input "*********"
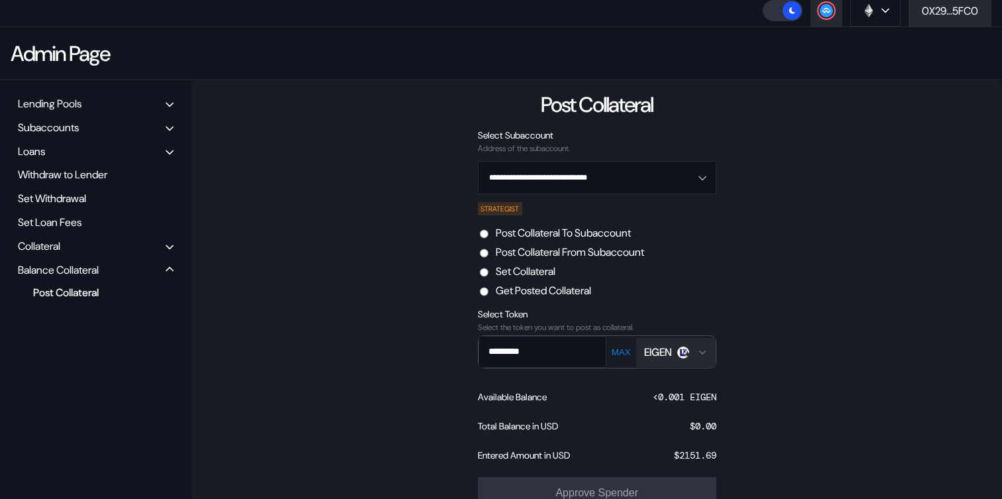
type input "*********"
click at [672, 360] on button "EIGEN" at bounding box center [676, 352] width 80 height 29
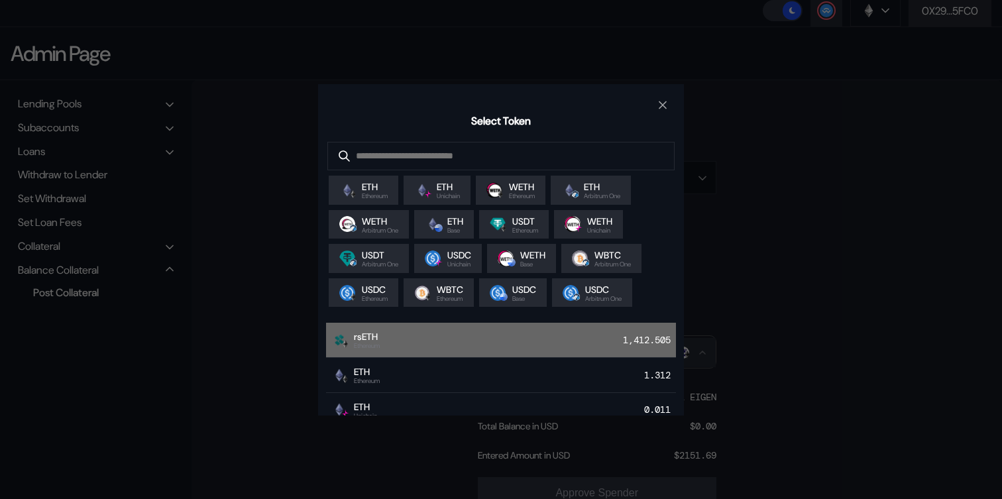
click at [534, 346] on div "rsETH Ethereum 1,412.505" at bounding box center [501, 340] width 350 height 35
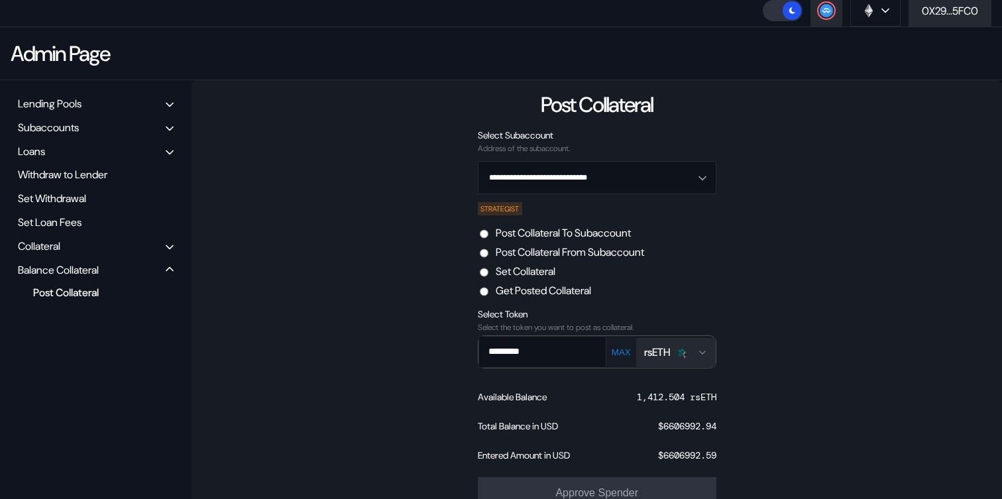
scroll to position [158, 0]
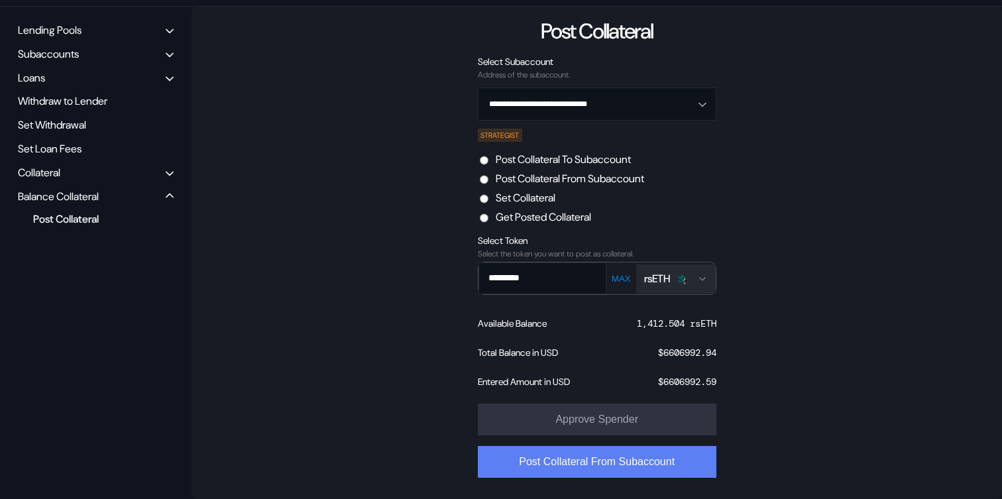
click at [612, 461] on button "Post Collateral From Subaccount" at bounding box center [597, 462] width 239 height 32
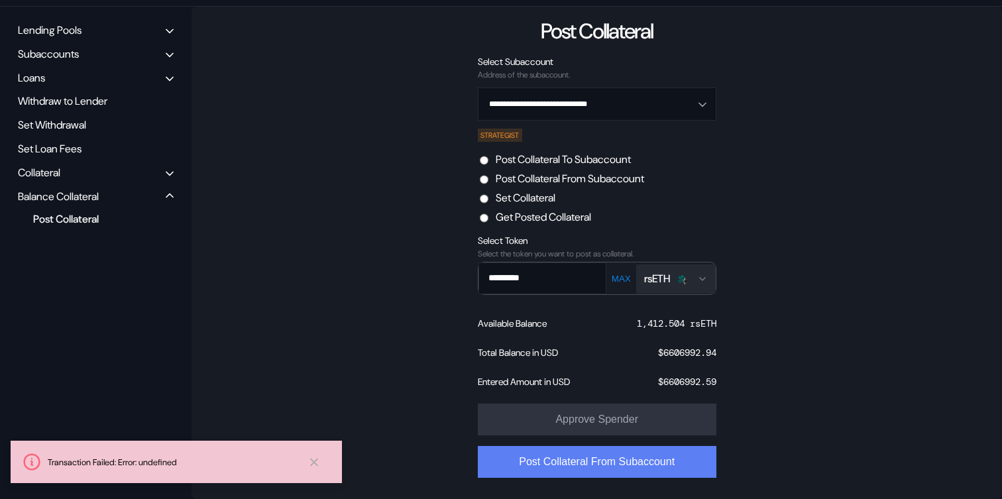
click at [586, 465] on button "Post Collateral From Subaccount" at bounding box center [597, 462] width 239 height 32
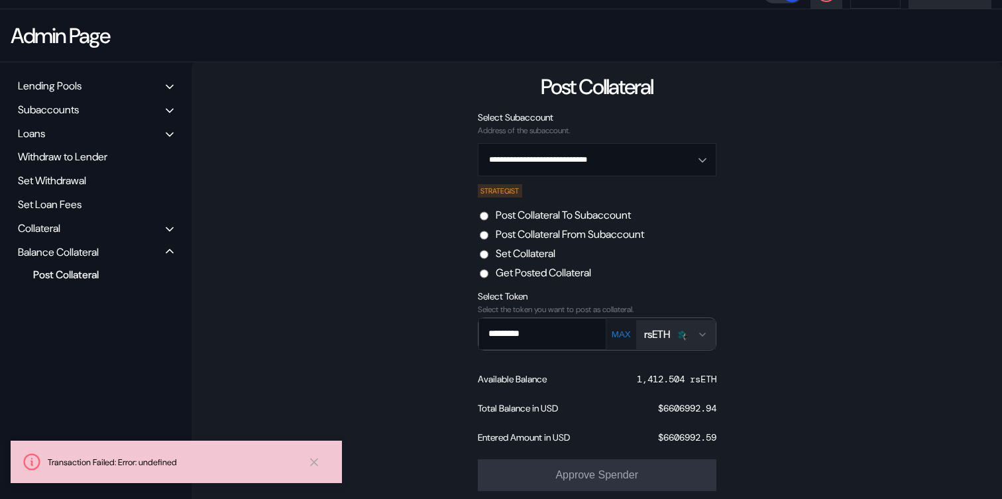
scroll to position [0, 0]
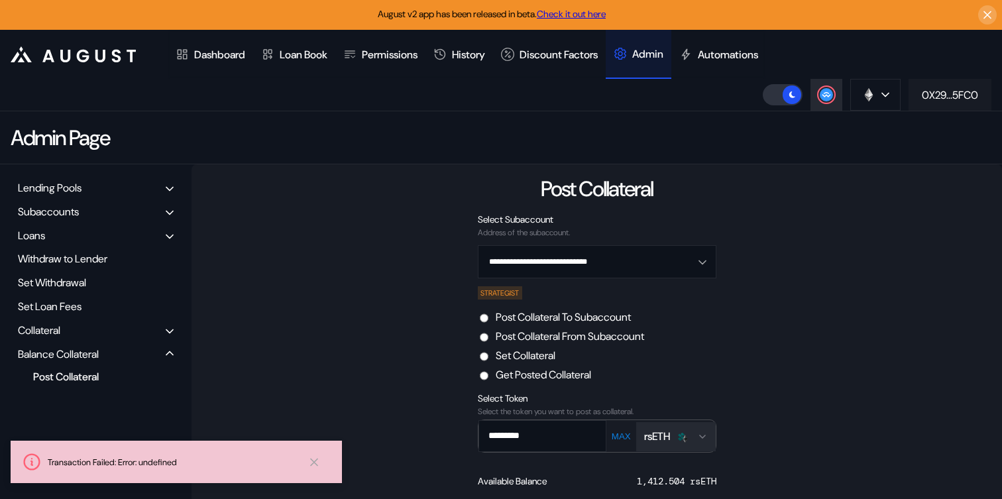
click at [922, 91] on div "0X29...5FC0" at bounding box center [950, 95] width 56 height 14
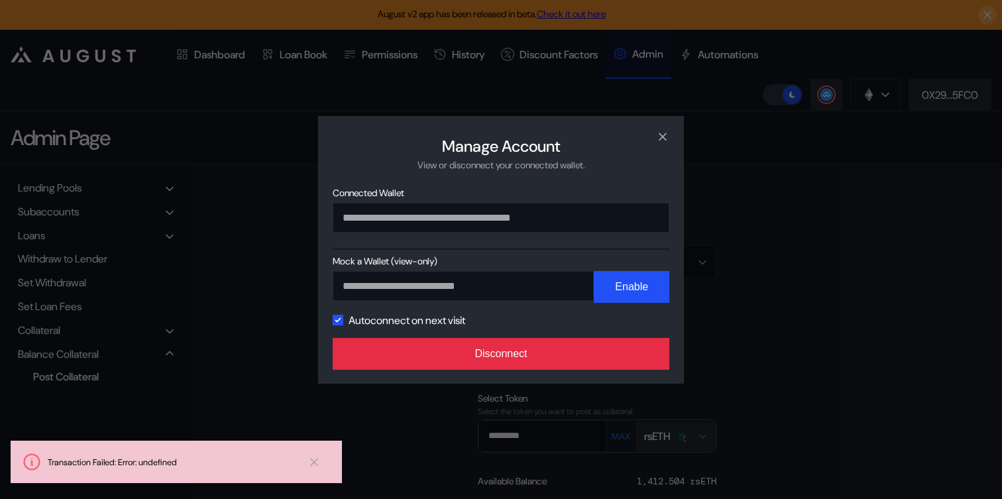
click at [602, 353] on button "Disconnect" at bounding box center [501, 354] width 337 height 32
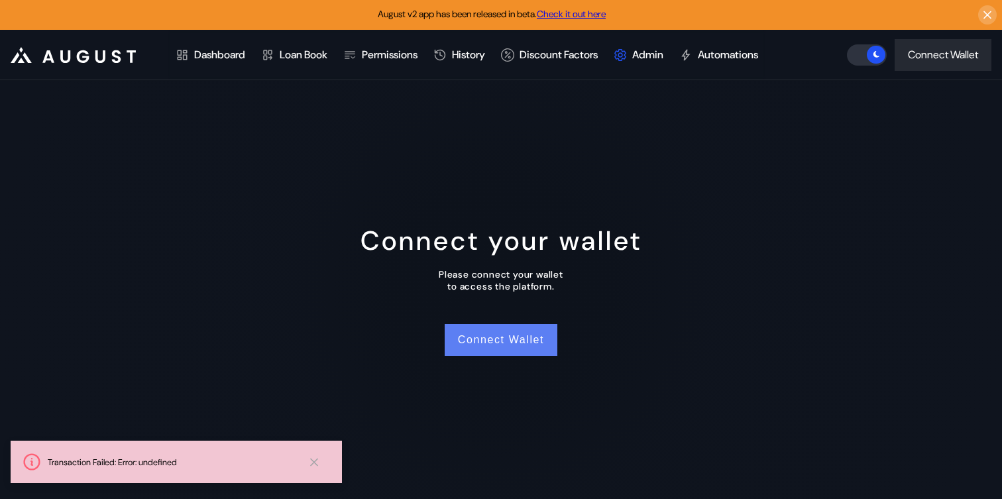
click at [502, 341] on button "Connect Wallet" at bounding box center [501, 340] width 113 height 32
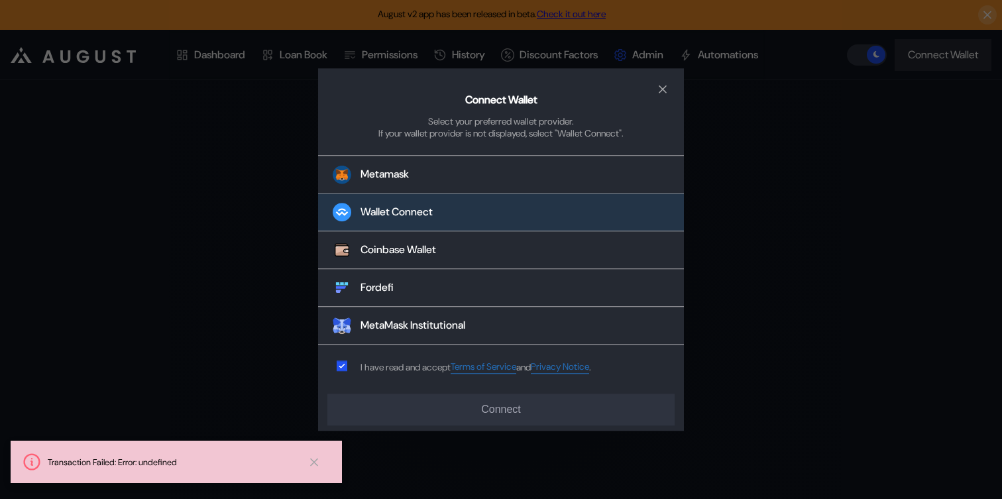
click at [451, 219] on button "Wallet Connect" at bounding box center [501, 213] width 366 height 38
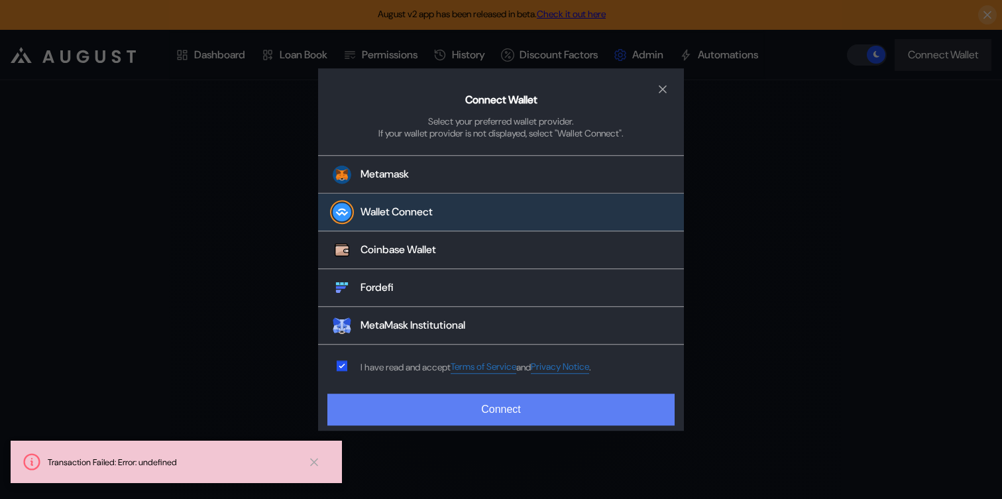
click at [443, 402] on button "Connect" at bounding box center [500, 410] width 347 height 32
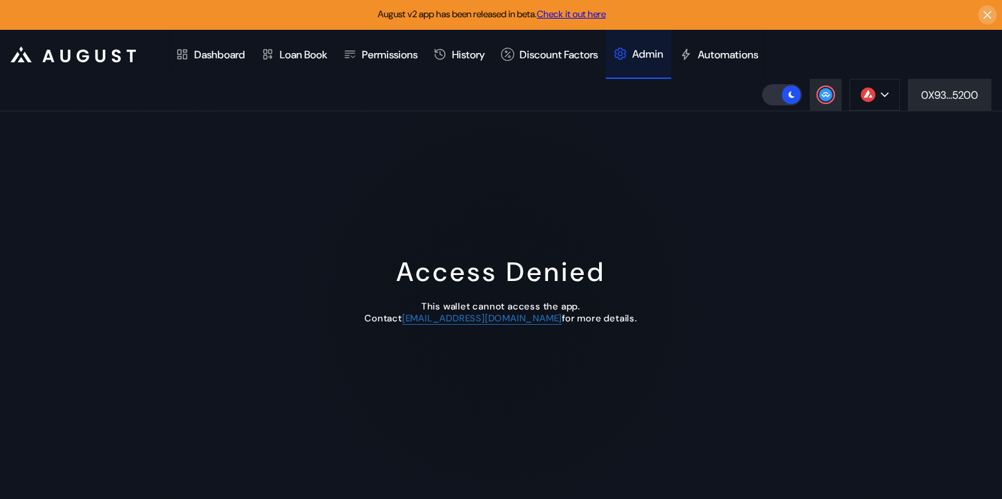
click at [867, 111] on div "Access Denied This wallet cannot access the app. Contact operations@augustdigit…" at bounding box center [501, 305] width 1002 height 388
click at [870, 103] on button at bounding box center [875, 95] width 50 height 32
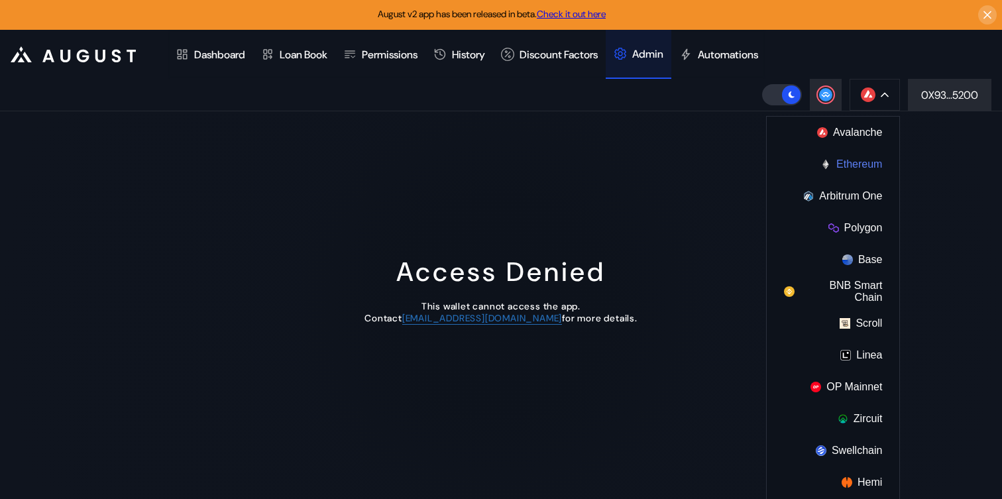
click at [848, 164] on button "Ethereum" at bounding box center [833, 164] width 133 height 32
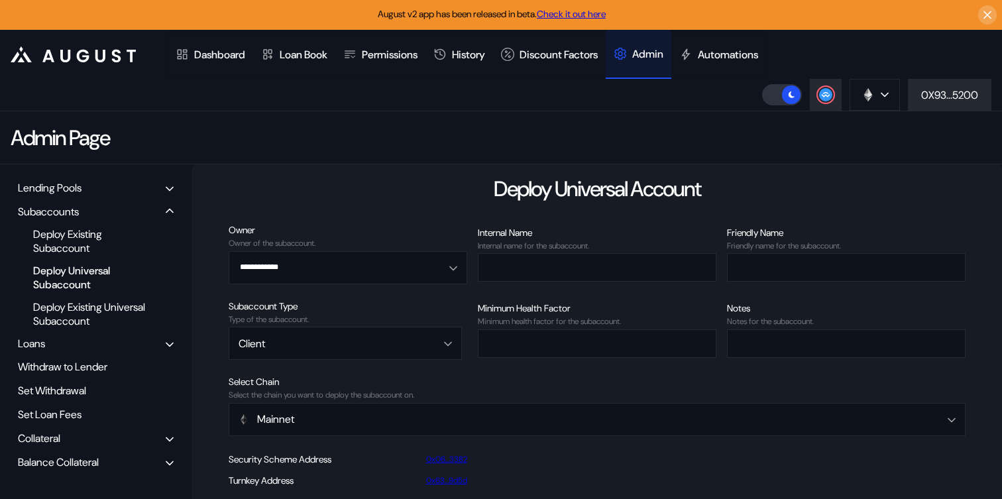
click at [101, 453] on div "Balance Collateral" at bounding box center [95, 462] width 165 height 21
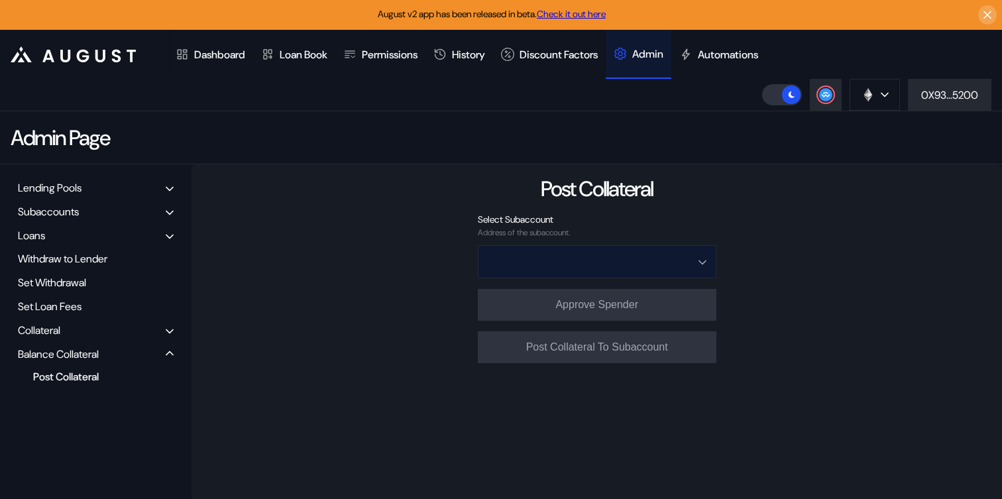
click at [552, 274] on input "Open menu" at bounding box center [590, 262] width 204 height 32
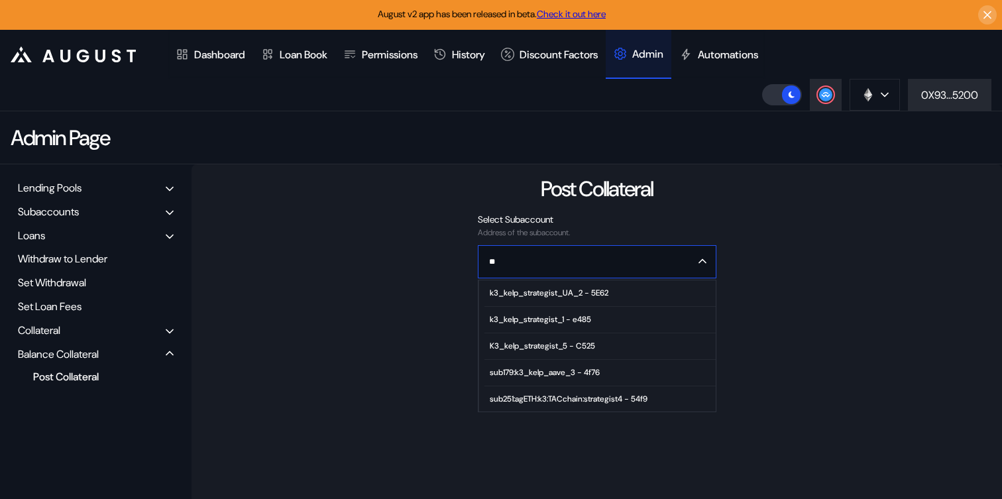
click at [550, 296] on div "k3_kelp_strategist_UA_2 - 5E62" at bounding box center [549, 292] width 119 height 9
type input "**********"
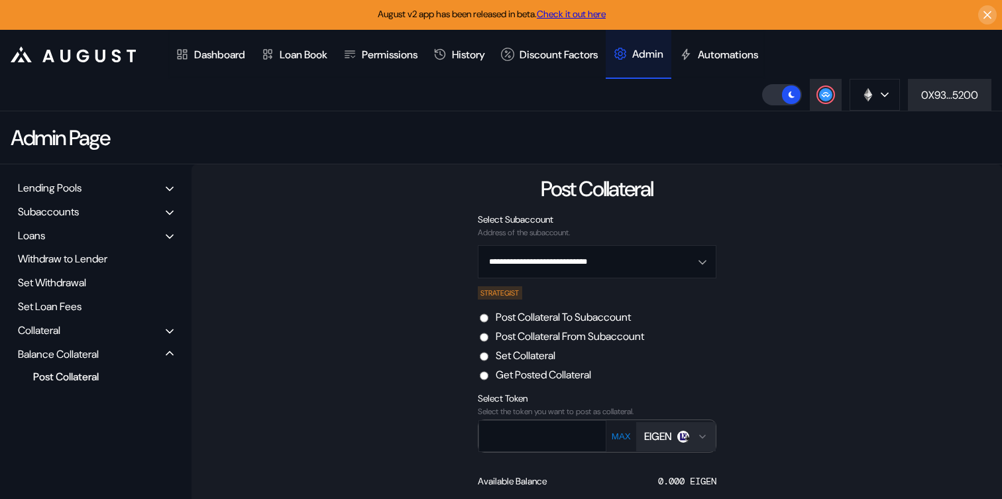
click at [662, 443] on div "EIGEN" at bounding box center [658, 437] width 28 height 14
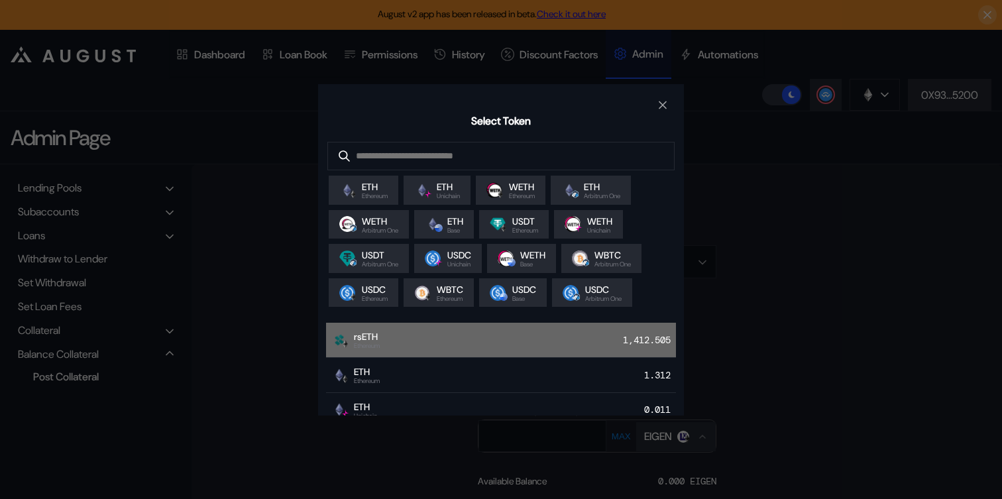
click at [549, 336] on div "rsETH Ethereum 1,412.505" at bounding box center [501, 340] width 350 height 35
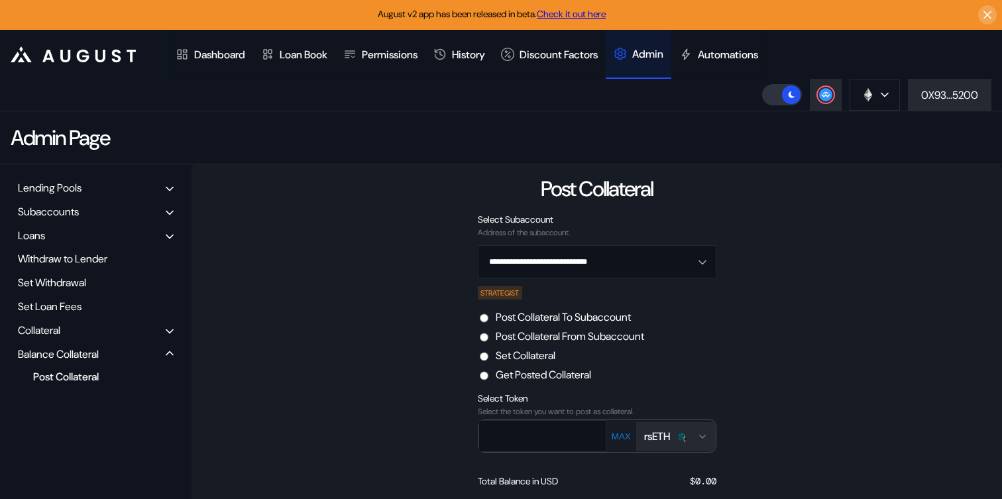
scroll to position [50, 0]
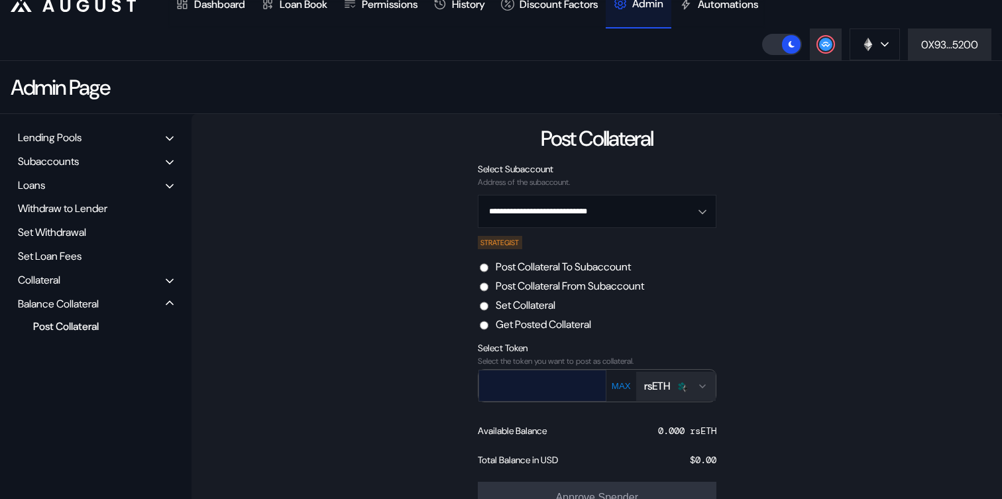
click at [526, 390] on input "text" at bounding box center [532, 385] width 107 height 27
paste input "*********"
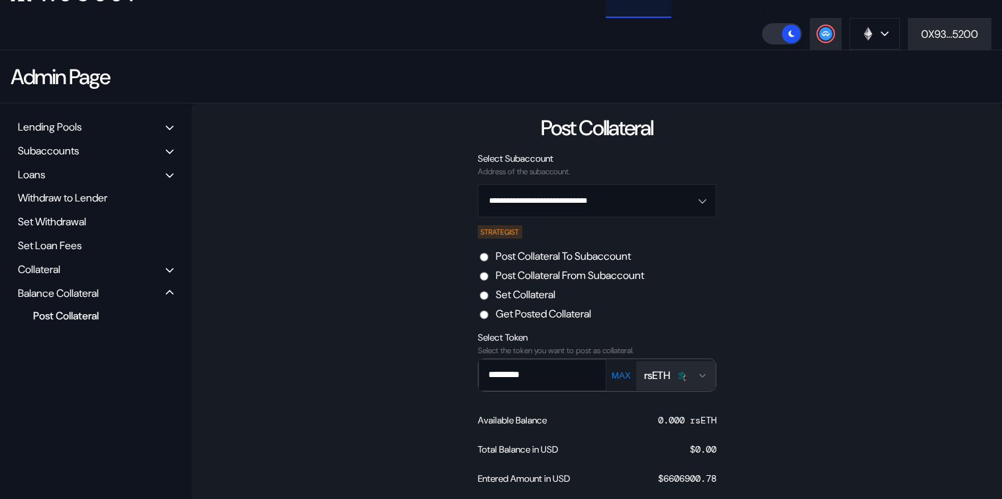
scroll to position [63, 0]
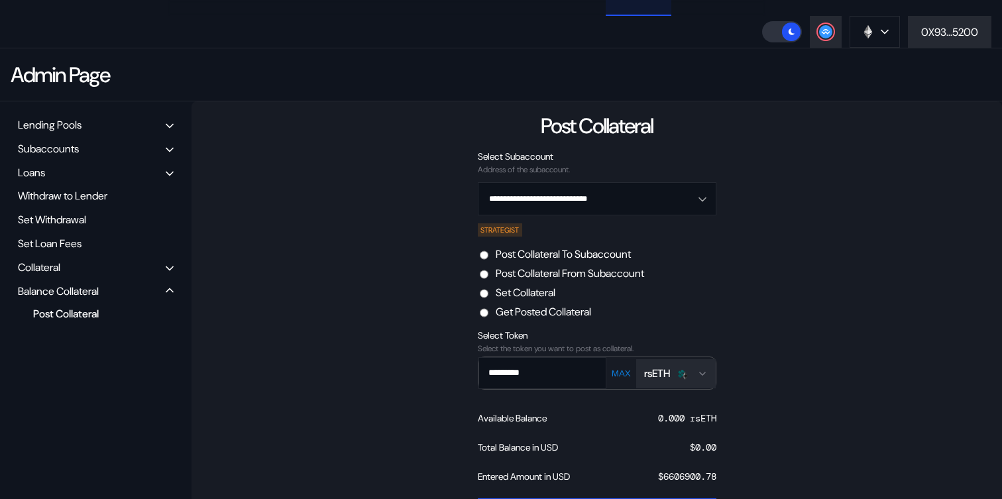
type input "*********"
click at [613, 276] on label "Post Collateral From Subaccount" at bounding box center [570, 273] width 148 height 14
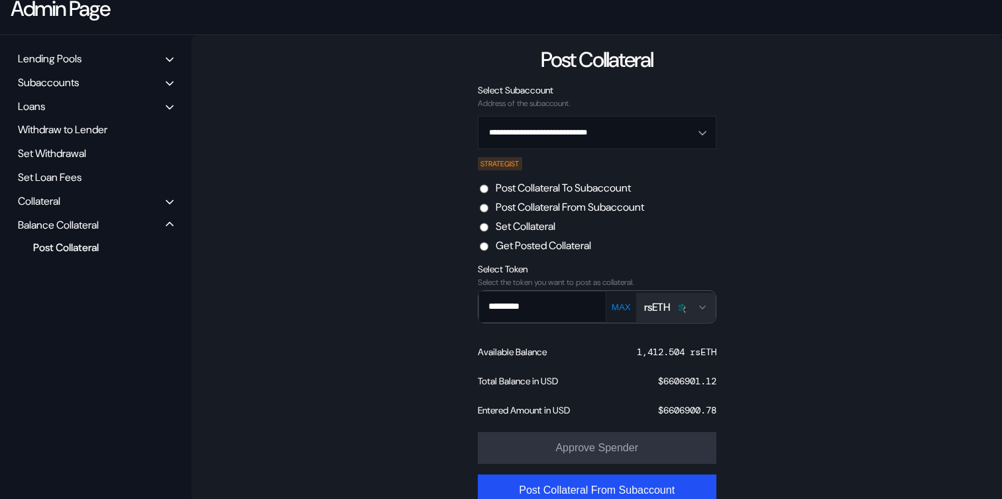
scroll to position [158, 0]
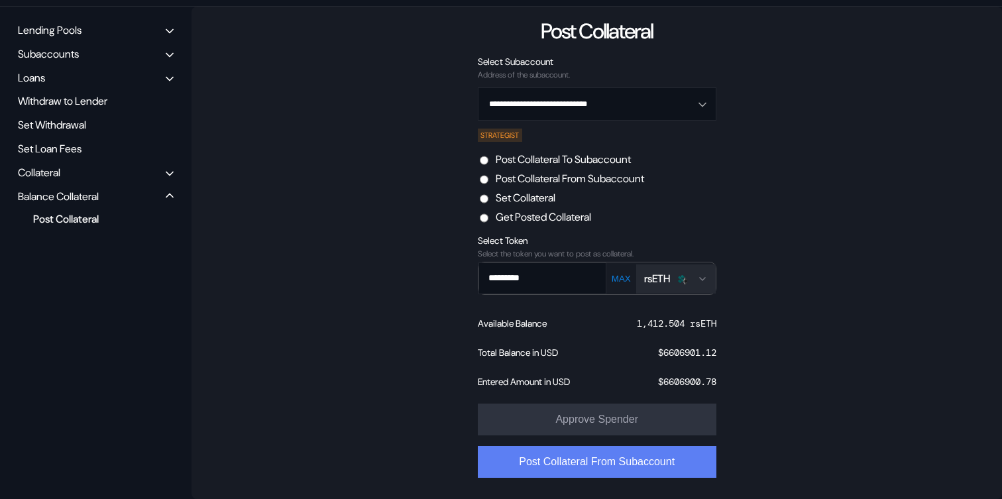
click at [601, 467] on button "Post Collateral From Subaccount" at bounding box center [597, 462] width 239 height 32
